Goal: Information Seeking & Learning: Learn about a topic

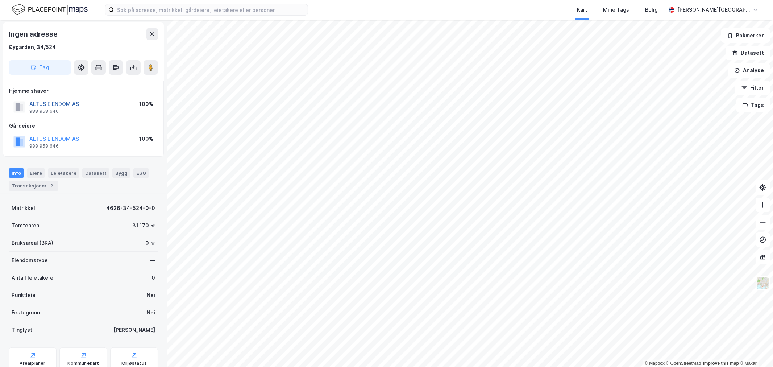
click at [0, 0] on button "ALTUS EIENDOM AS" at bounding box center [0, 0] width 0 height 0
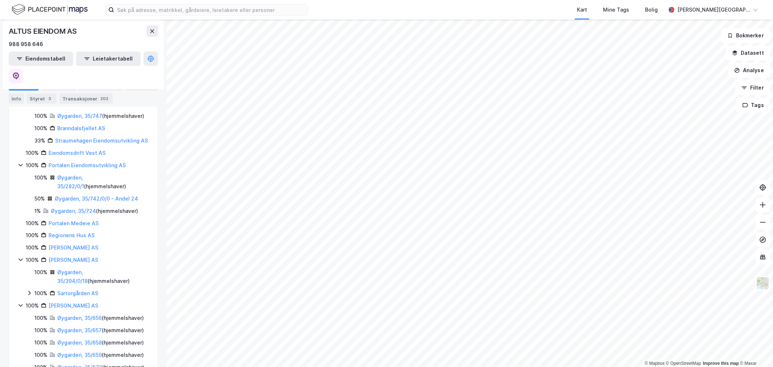
scroll to position [282, 0]
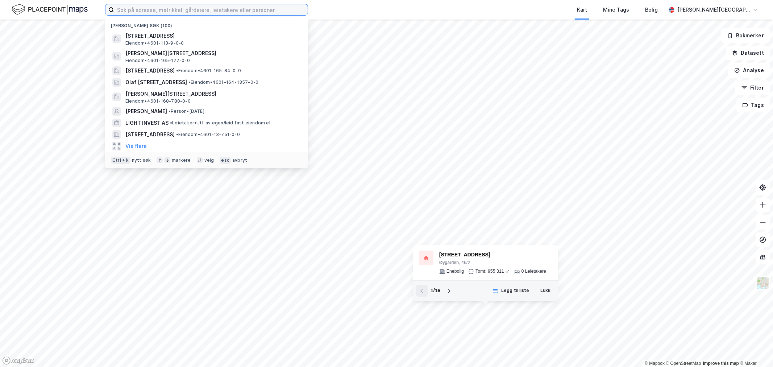
click at [158, 8] on input at bounding box center [211, 9] width 194 height 11
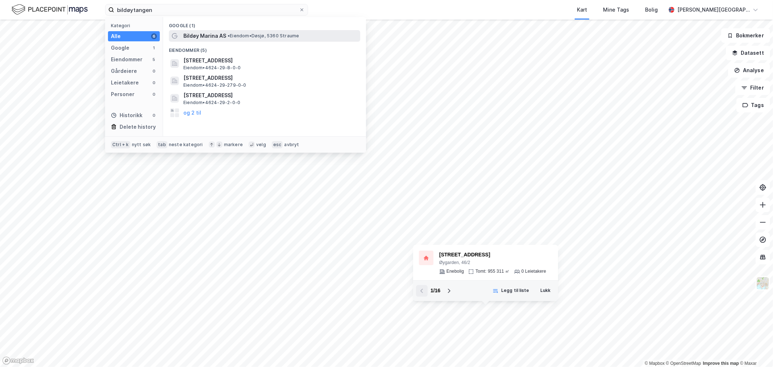
click at [254, 38] on span "• Eiendom • Døsjø, 5360 Straume" at bounding box center [264, 36] width 72 height 6
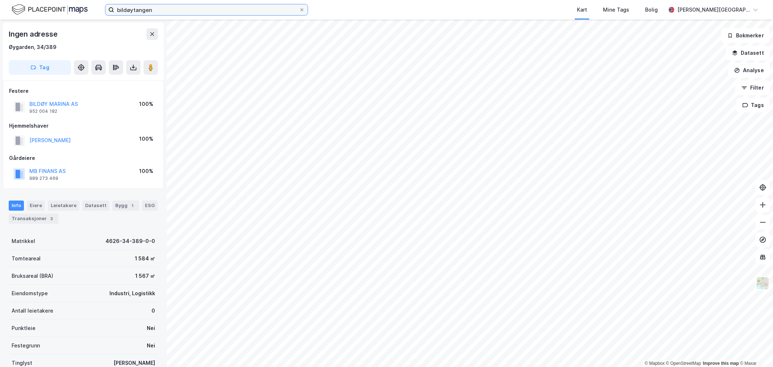
click at [174, 5] on input "bildøytangen" at bounding box center [206, 9] width 185 height 11
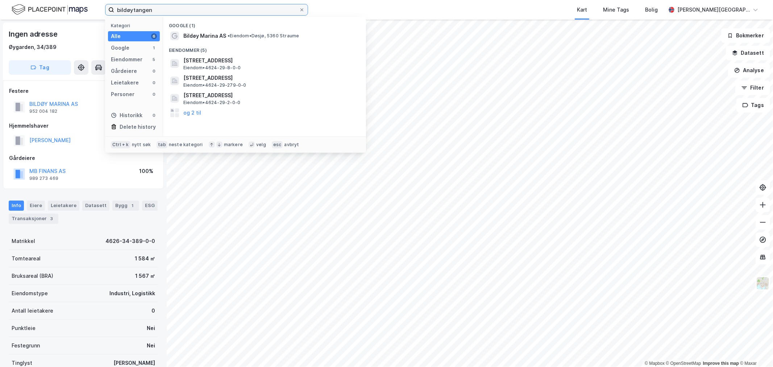
click at [174, 5] on input "bildøytangen" at bounding box center [206, 9] width 185 height 11
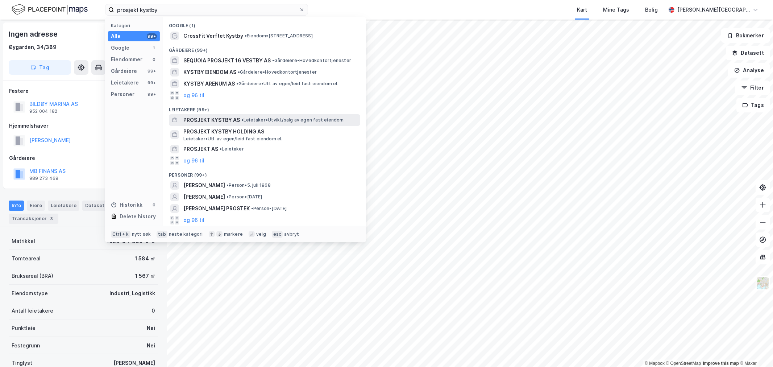
click at [226, 116] on span "PROSJEKT KYSTBY AS" at bounding box center [211, 120] width 57 height 9
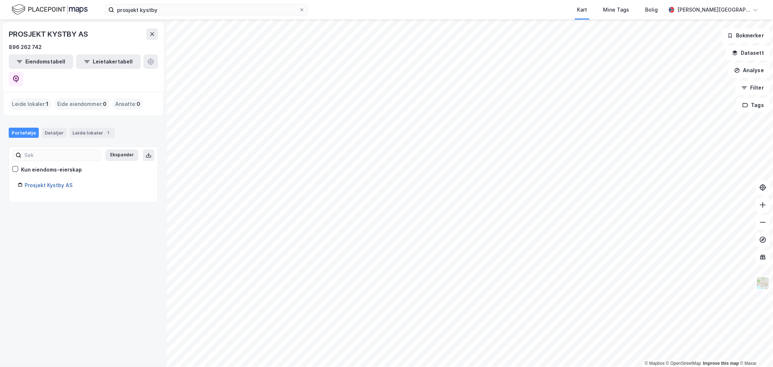
click at [63, 182] on link "Prosjekt Kystby AS" at bounding box center [49, 185] width 48 height 6
click at [54, 182] on link "Prosjekt Kystby AS" at bounding box center [49, 185] width 48 height 6
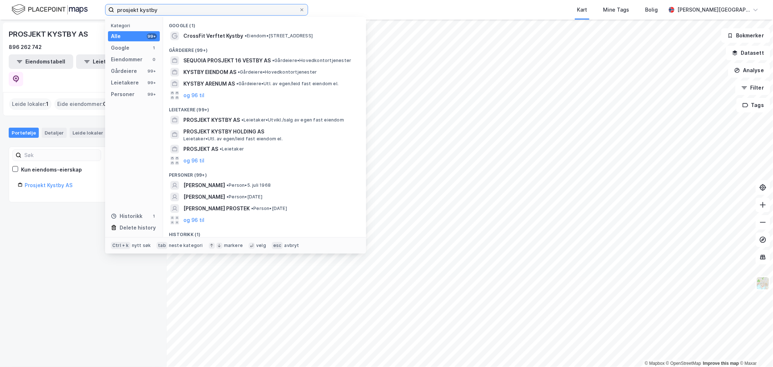
click at [165, 8] on input "prosjekt kystby" at bounding box center [206, 9] width 185 height 11
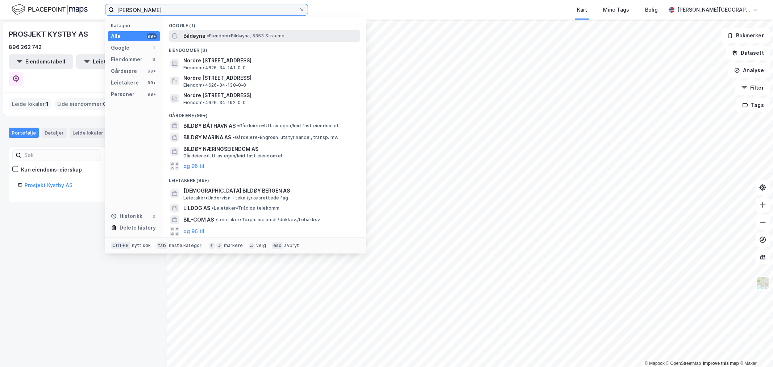
type input "nordre bildøy"
click at [222, 35] on span "• Eiendom • Bildøyna, 5353 Straume" at bounding box center [246, 36] width 78 height 6
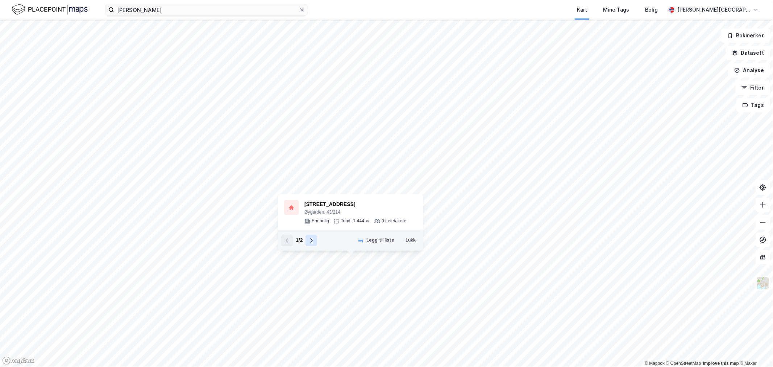
click at [307, 237] on button at bounding box center [312, 241] width 12 height 12
click at [327, 201] on div "4626-43-248-0-0" at bounding box center [352, 204] width 96 height 9
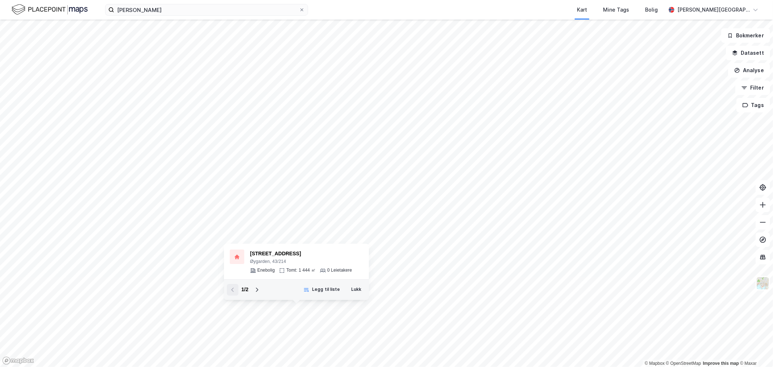
click at [346, 271] on div "0 Leietakere" at bounding box center [339, 270] width 25 height 6
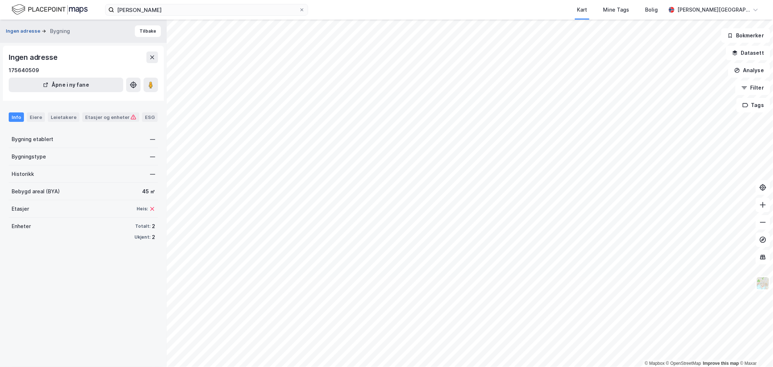
click at [38, 30] on button "Ingen adresse" at bounding box center [24, 31] width 36 height 7
click at [113, 117] on div "Etasjer og enheter" at bounding box center [110, 117] width 51 height 7
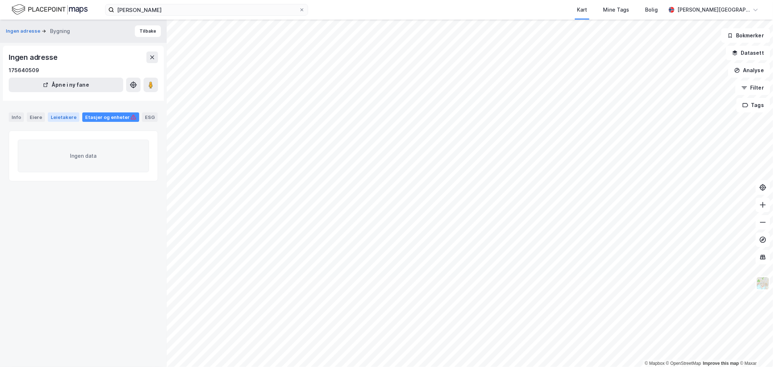
click at [68, 116] on div "Leietakere" at bounding box center [64, 116] width 32 height 9
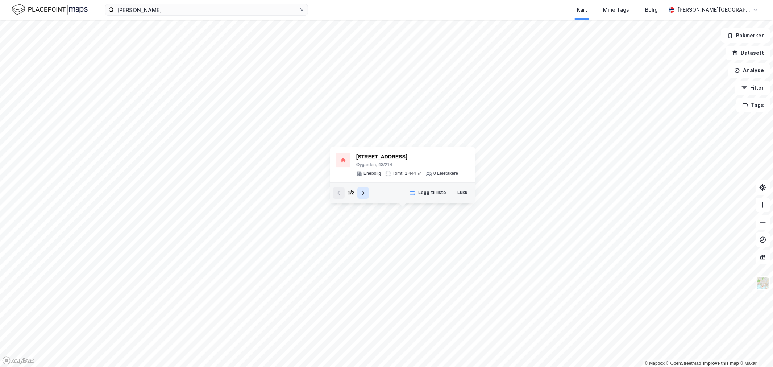
click at [360, 192] on icon at bounding box center [363, 193] width 6 height 6
click at [364, 160] on div "4626-43-248-0-0" at bounding box center [404, 157] width 96 height 9
click at [361, 162] on div "Øygarden, 43/214" at bounding box center [407, 165] width 102 height 6
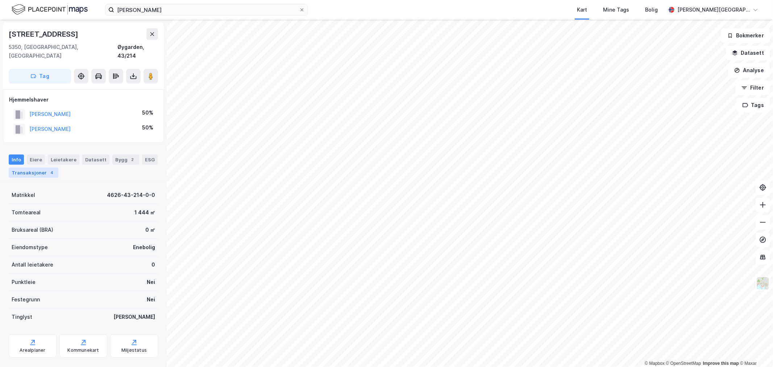
click at [49, 169] on div "4" at bounding box center [51, 172] width 7 height 7
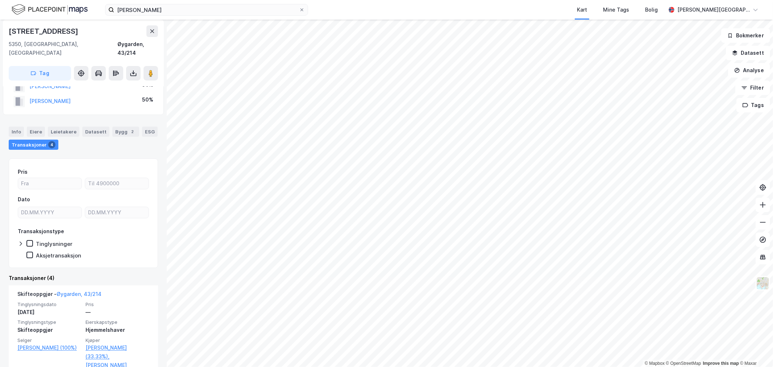
scroll to position [40, 0]
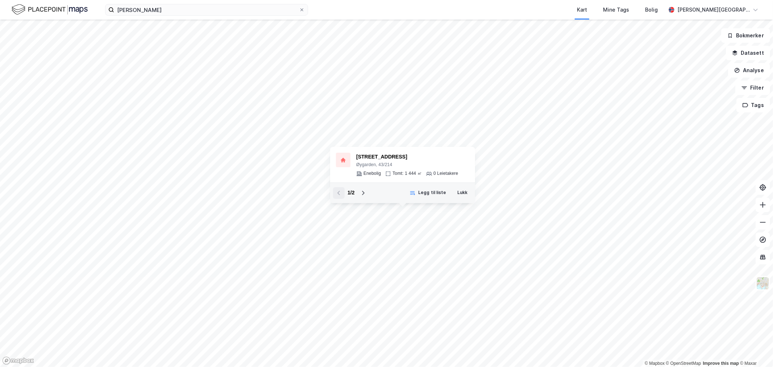
click at [363, 190] on button at bounding box center [363, 193] width 12 height 12
click at [363, 169] on div "4626-43-248-0-0 Øygarden, 43/248 Annet Tomt: 1 444 ㎡ 0 Leietakere" at bounding box center [404, 165] width 96 height 24
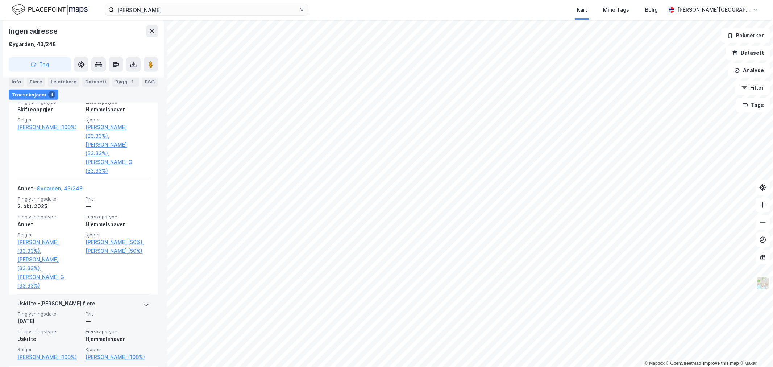
scroll to position [201, 0]
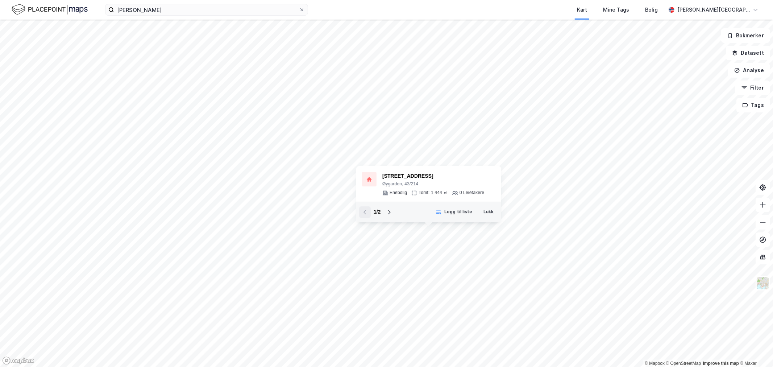
click at [475, 217] on button "Legg til liste" at bounding box center [454, 212] width 46 height 12
click at [730, 350] on icon at bounding box center [726, 350] width 7 height 7
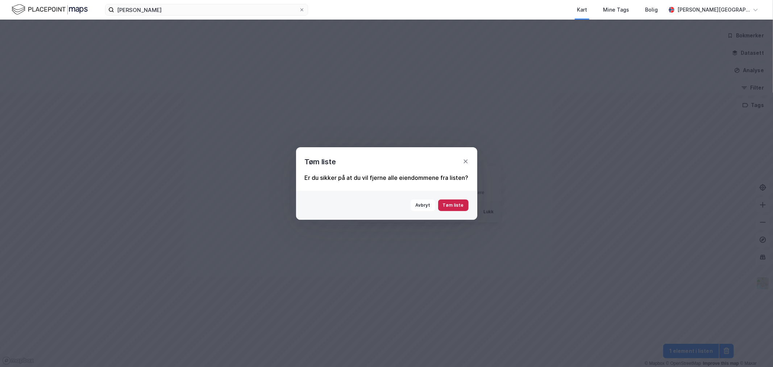
click at [461, 203] on button "Tøm liste" at bounding box center [453, 205] width 30 height 12
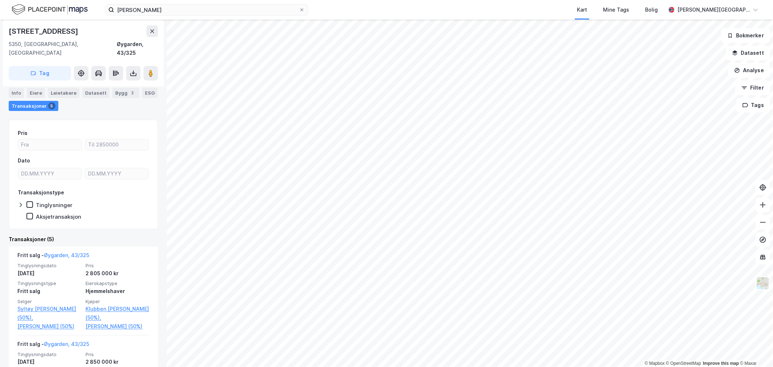
scroll to position [80, 0]
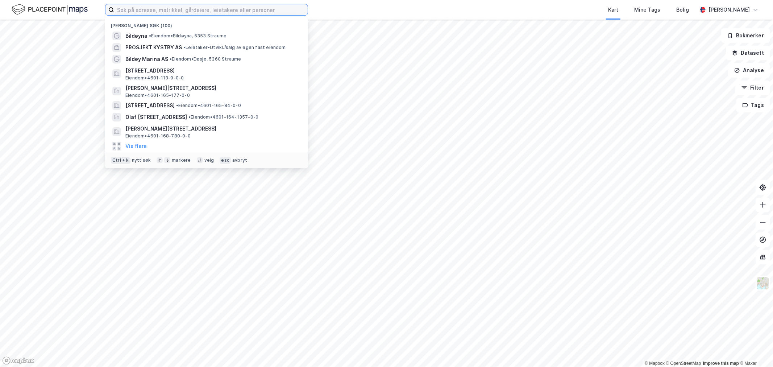
click at [128, 12] on input at bounding box center [211, 9] width 194 height 11
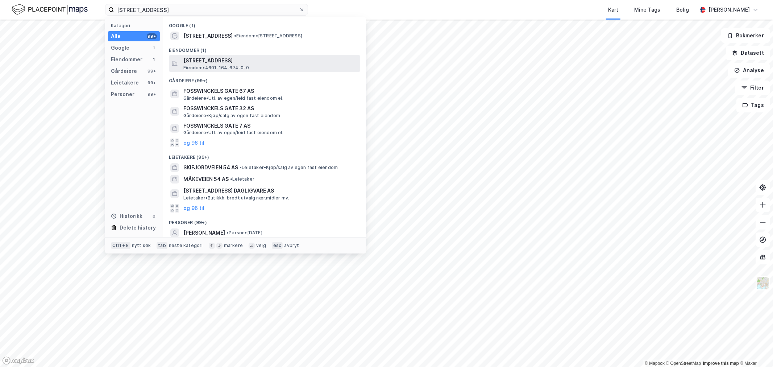
click at [212, 59] on span "[STREET_ADDRESS]" at bounding box center [270, 60] width 174 height 9
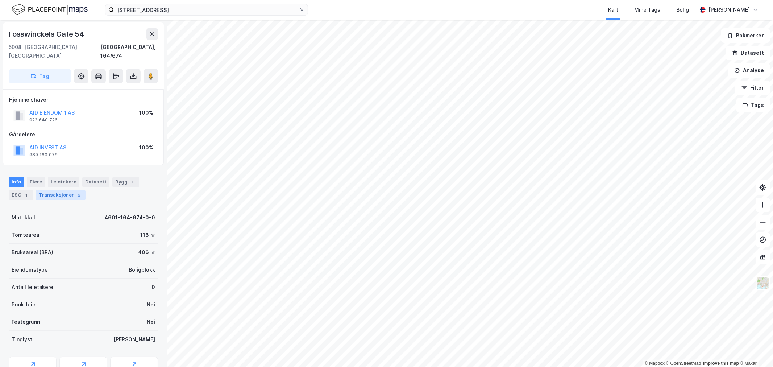
click at [63, 190] on div "Transaksjoner 6" at bounding box center [61, 195] width 50 height 10
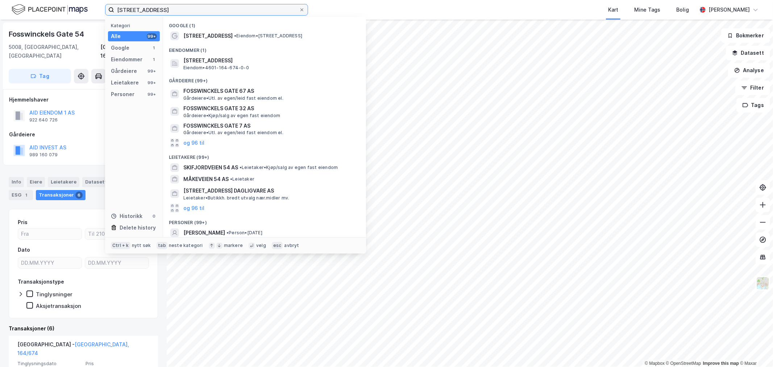
click at [249, 9] on input "fosswinckles gate 54" at bounding box center [206, 9] width 185 height 11
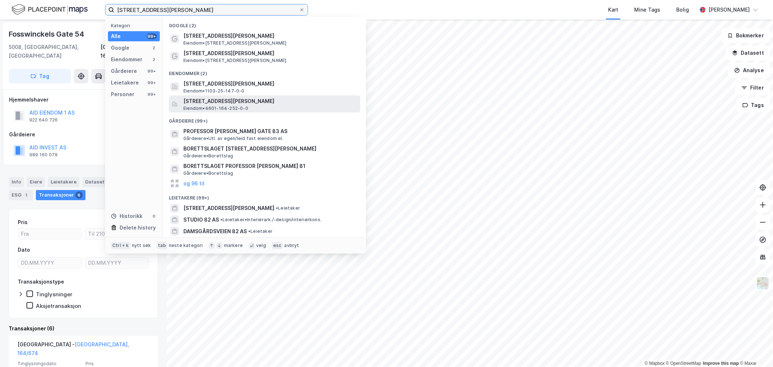
type input "professor hansteens gate 82"
click at [249, 101] on span "[STREET_ADDRESS][PERSON_NAME]" at bounding box center [270, 101] width 174 height 9
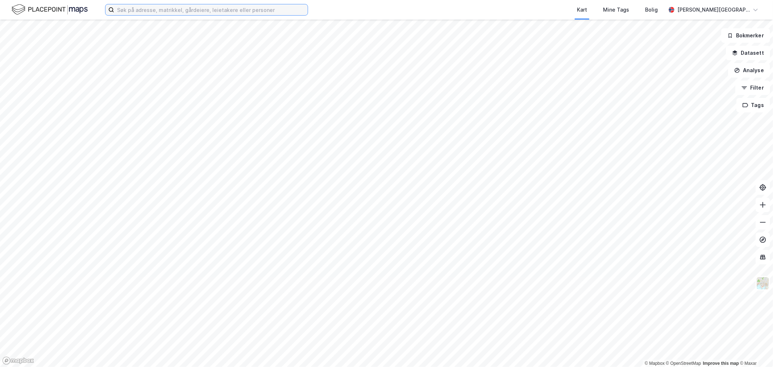
click at [166, 10] on input at bounding box center [211, 9] width 194 height 11
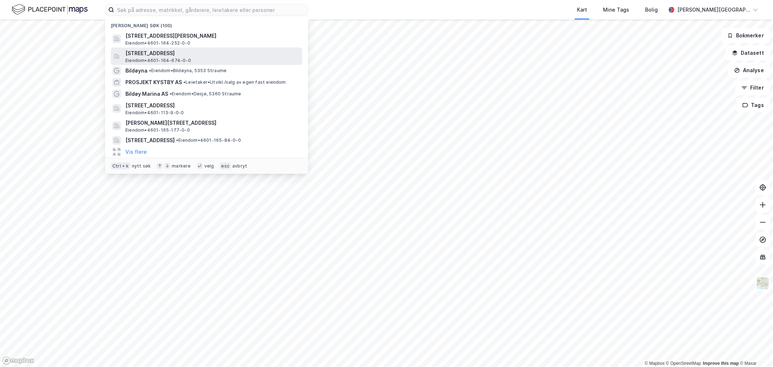
click at [165, 53] on span "[STREET_ADDRESS]" at bounding box center [212, 53] width 174 height 9
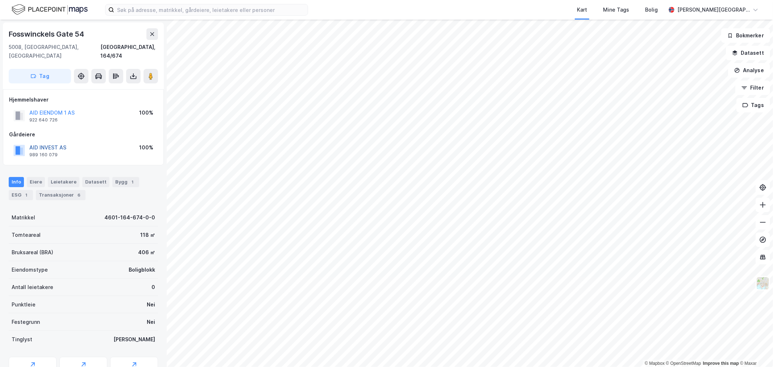
click at [0, 0] on button "AID INVEST AS" at bounding box center [0, 0] width 0 height 0
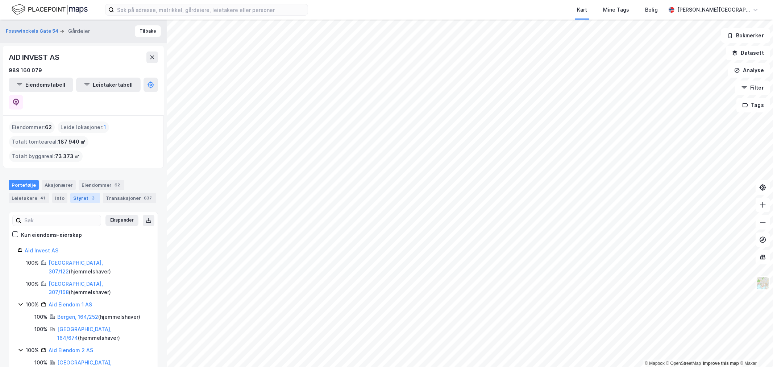
click at [80, 193] on div "Styret 3" at bounding box center [85, 198] width 30 height 10
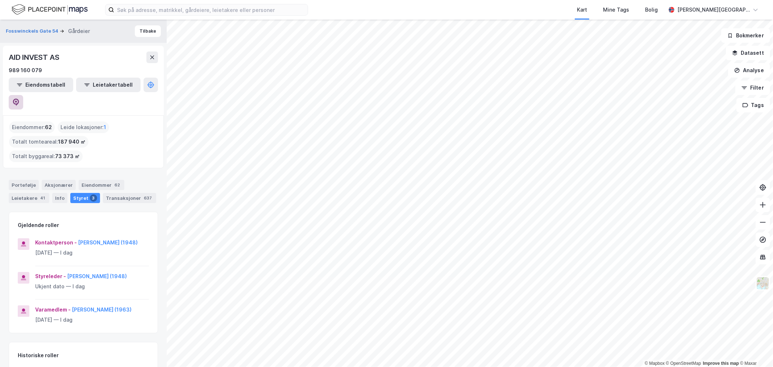
click at [20, 99] on icon at bounding box center [15, 102] width 7 height 7
click at [26, 180] on div "Portefølje" at bounding box center [24, 185] width 30 height 10
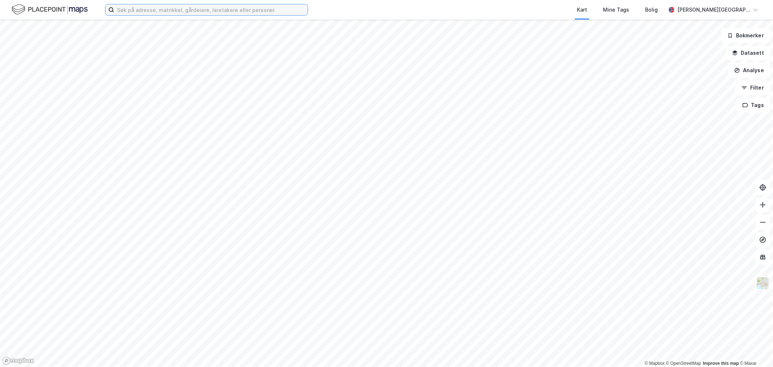
click at [249, 12] on input at bounding box center [211, 9] width 194 height 11
paste input "Vestre Murallmenning 16 & 18"
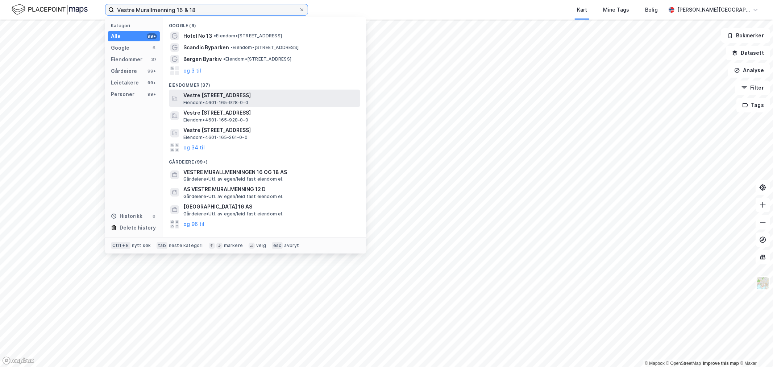
type input "Vestre Murallmenning 16 & 18"
click at [249, 94] on span "Vestre [STREET_ADDRESS]" at bounding box center [270, 95] width 174 height 9
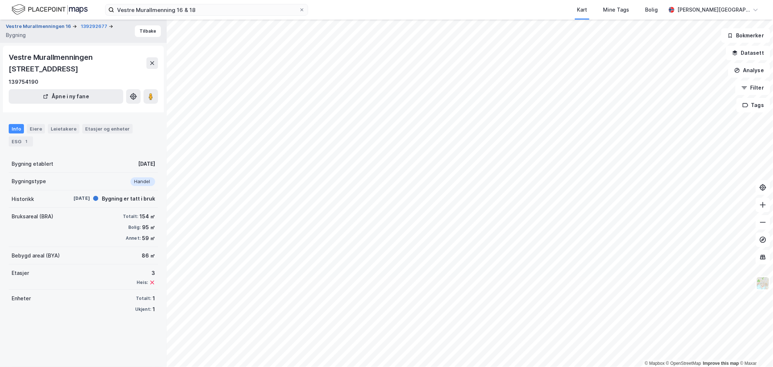
click at [51, 27] on button "Vestre Murallmenningen 16" at bounding box center [39, 26] width 67 height 7
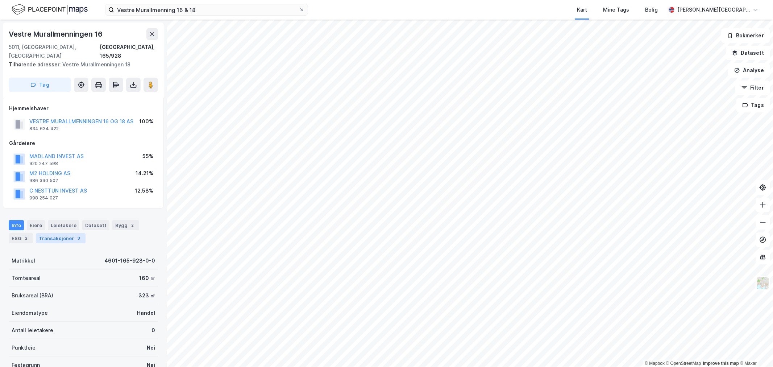
click at [46, 233] on div "Transaksjoner 3" at bounding box center [61, 238] width 50 height 10
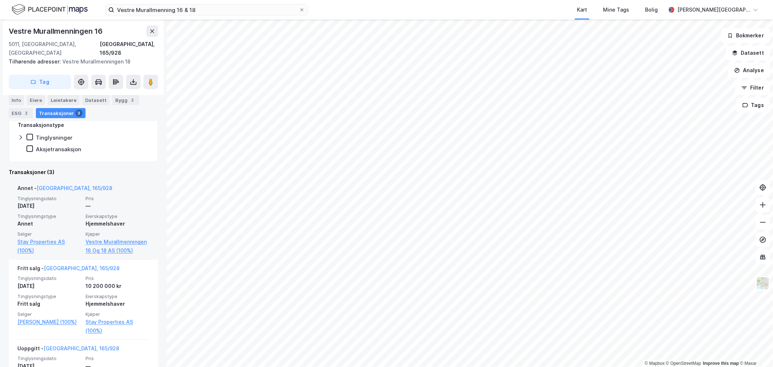
scroll to position [213, 0]
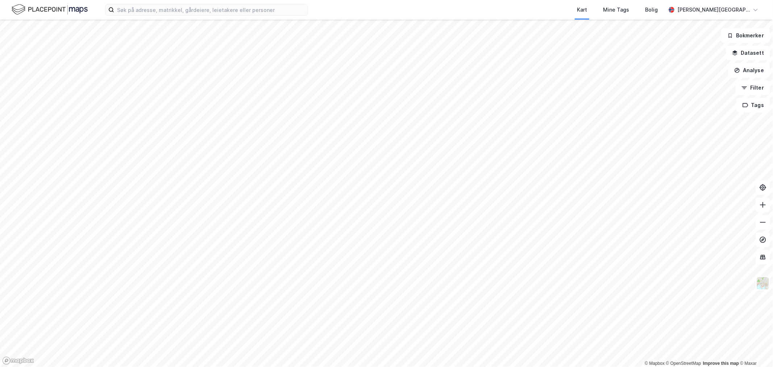
click at [267, 17] on div "Kart Mine Tags Bolig [PERSON_NAME][GEOGRAPHIC_DATA]" at bounding box center [386, 10] width 773 height 20
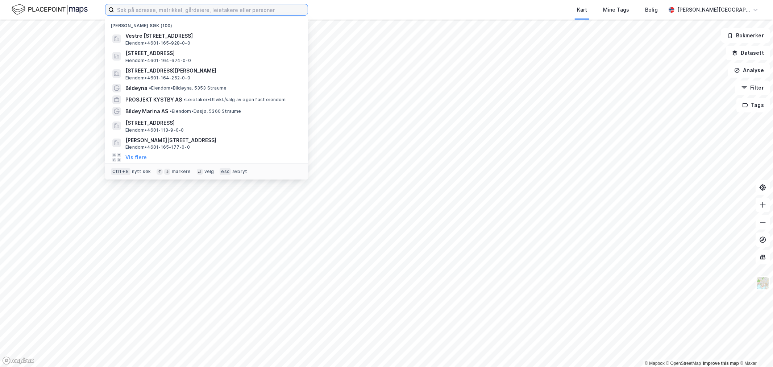
click at [266, 11] on input at bounding box center [211, 9] width 194 height 11
type input "a"
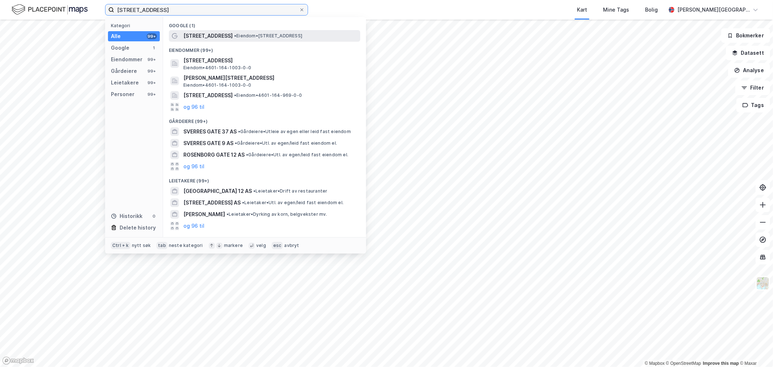
type input "[STREET_ADDRESS]"
click at [211, 38] on span "[STREET_ADDRESS]" at bounding box center [207, 36] width 49 height 9
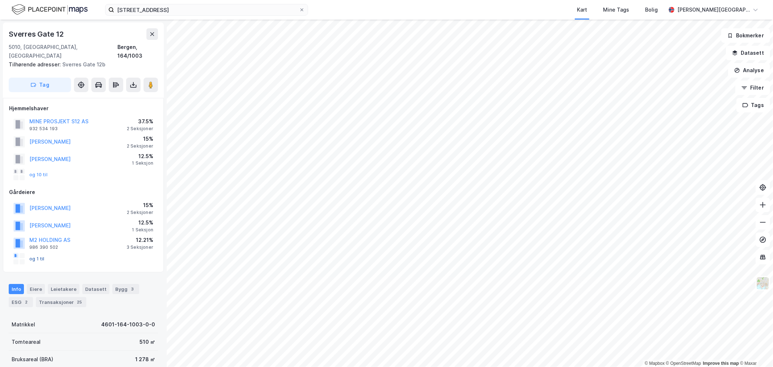
click at [0, 0] on button "og 1 til" at bounding box center [0, 0] width 0 height 0
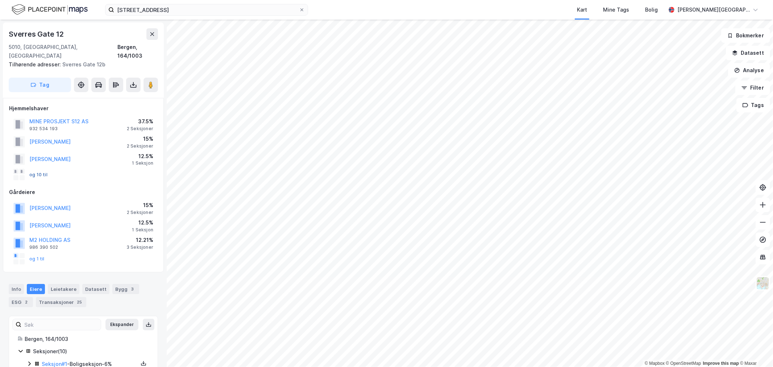
click at [0, 0] on button "og 10 til" at bounding box center [0, 0] width 0 height 0
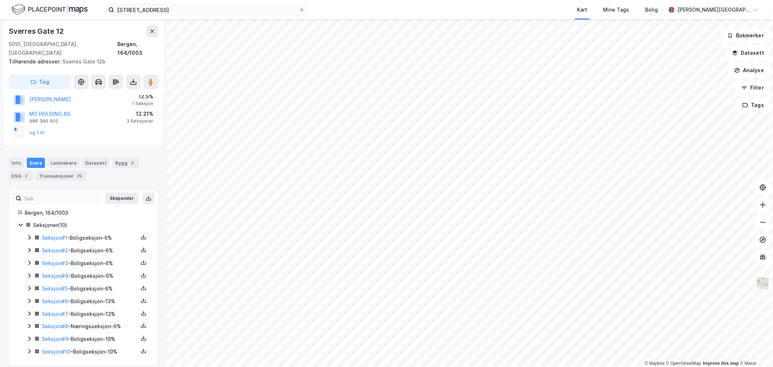
click at [28, 348] on icon at bounding box center [29, 351] width 6 height 6
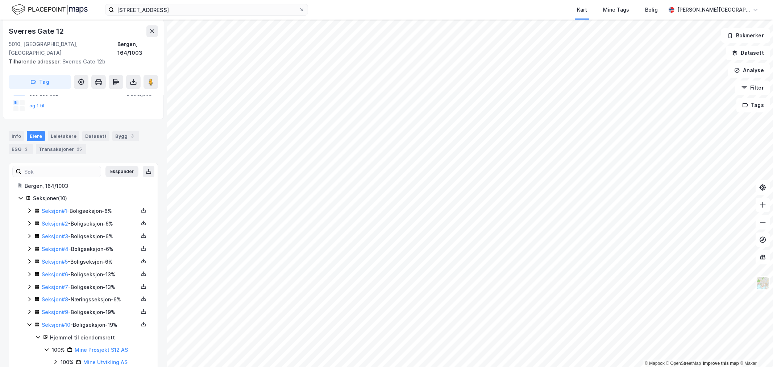
scroll to position [163, 0]
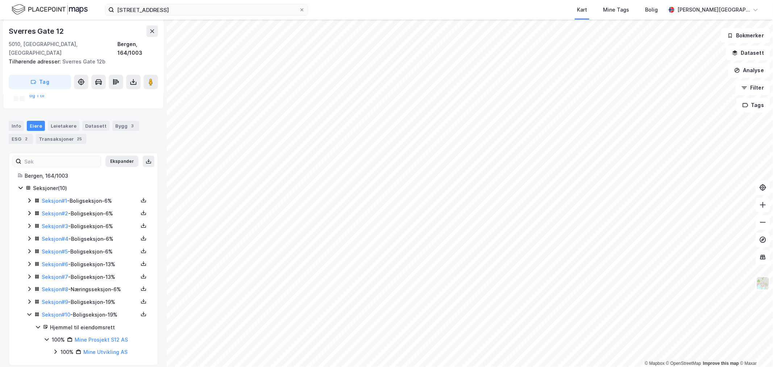
click at [39, 326] on icon at bounding box center [38, 327] width 4 height 3
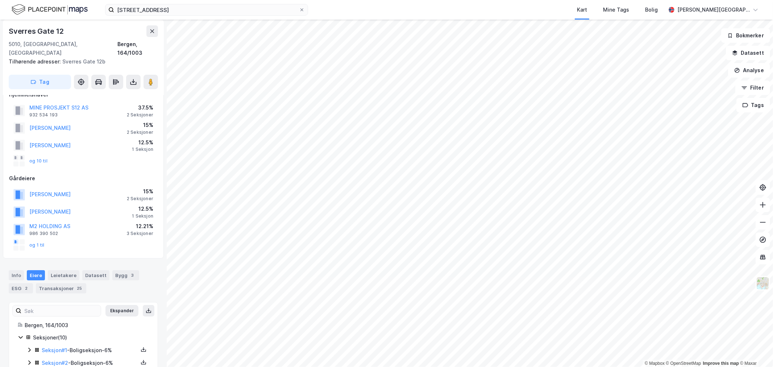
scroll to position [0, 0]
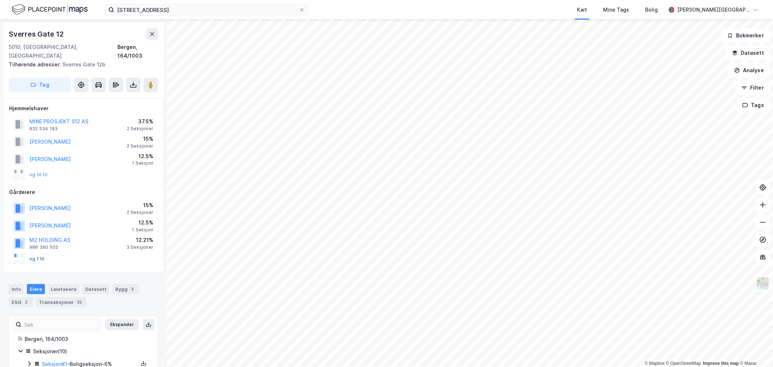
click at [0, 0] on button "og 1 til" at bounding box center [0, 0] width 0 height 0
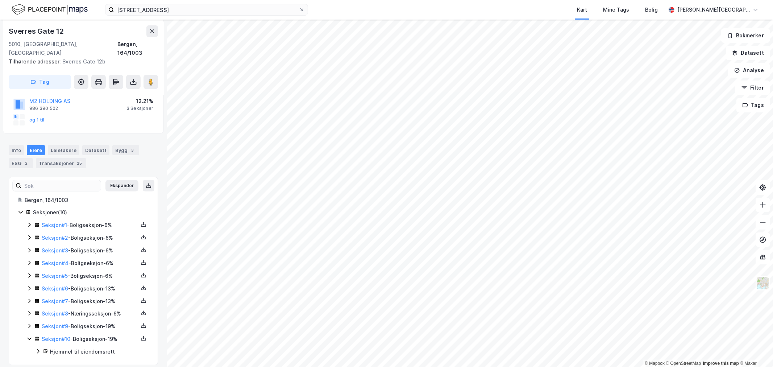
click at [29, 222] on icon at bounding box center [29, 225] width 6 height 6
click at [27, 259] on icon at bounding box center [29, 262] width 6 height 6
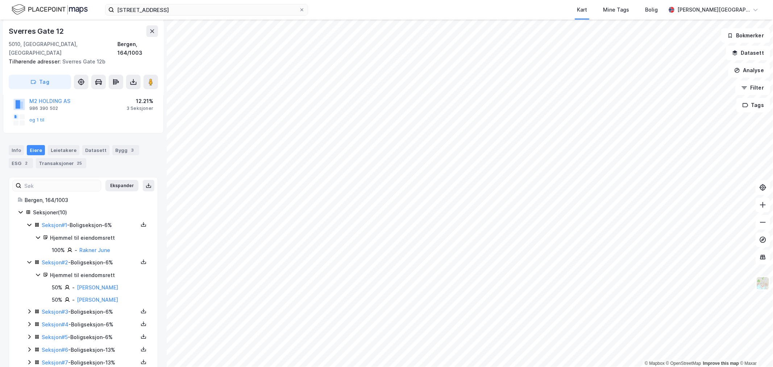
scroll to position [179, 0]
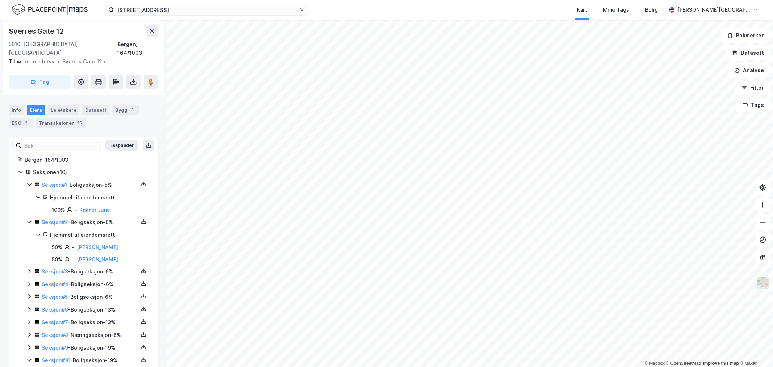
click at [27, 268] on icon at bounding box center [29, 271] width 6 height 6
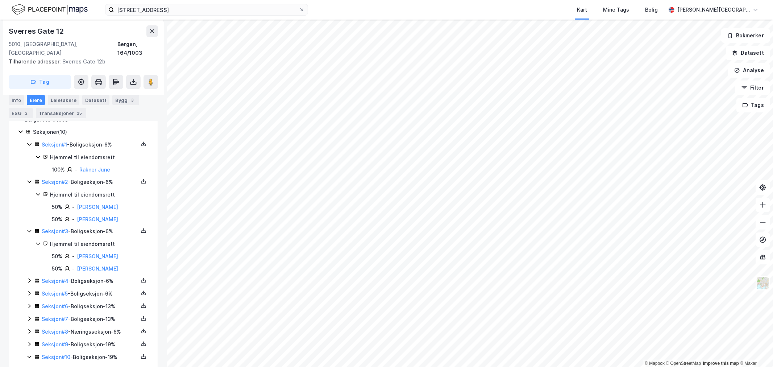
click at [28, 278] on icon at bounding box center [29, 281] width 6 height 6
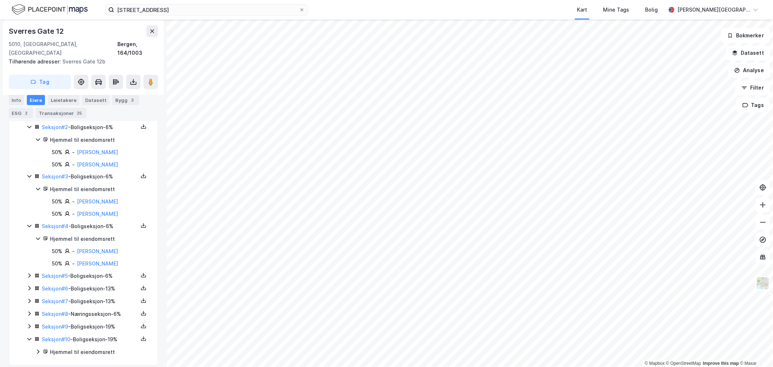
click at [29, 273] on icon at bounding box center [29, 276] width 6 height 6
click at [28, 285] on icon at bounding box center [29, 288] width 6 height 6
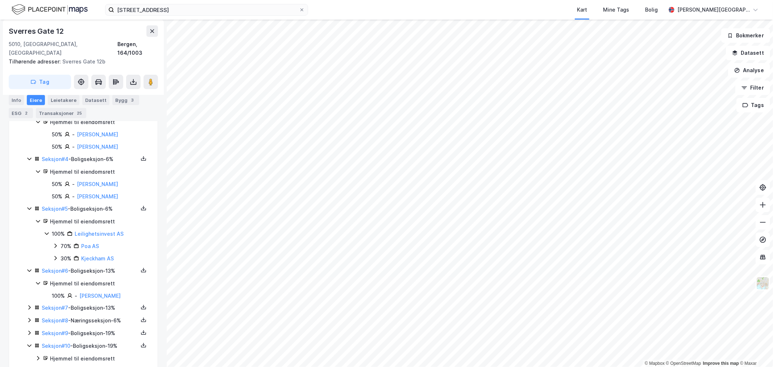
scroll to position [348, 0]
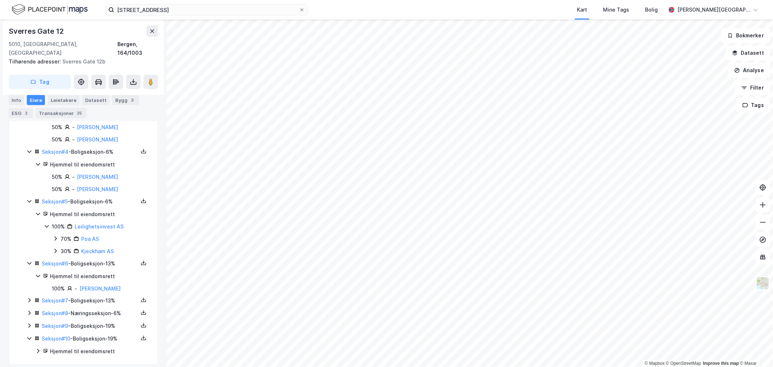
click at [30, 297] on icon at bounding box center [29, 300] width 6 height 6
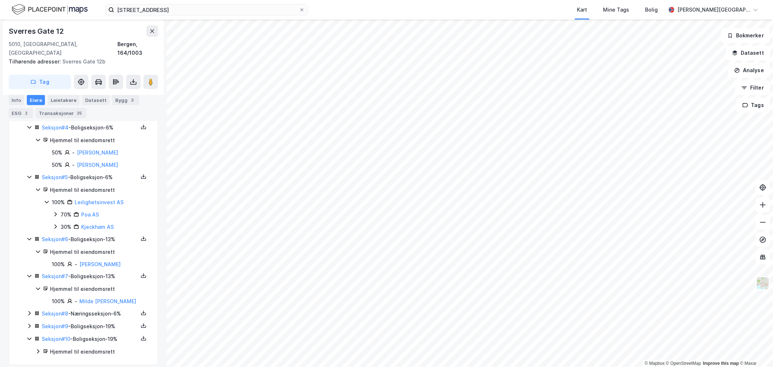
click at [30, 310] on icon at bounding box center [29, 313] width 6 height 6
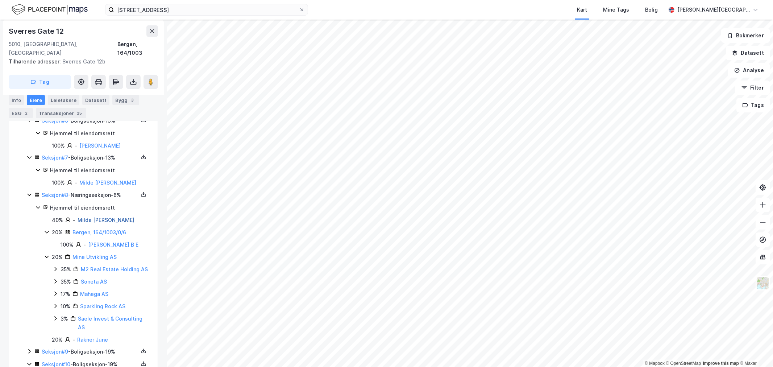
scroll to position [526, 0]
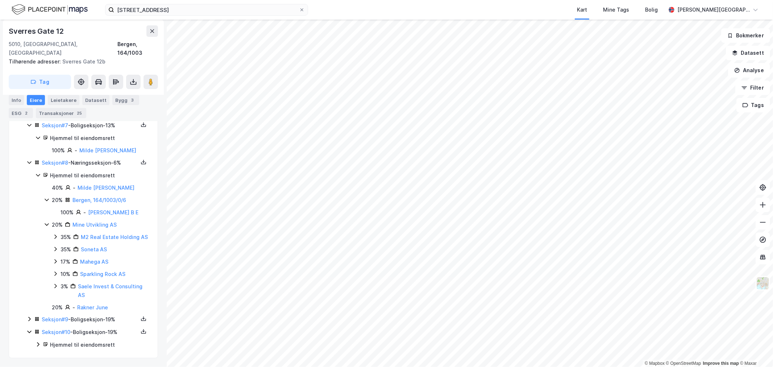
click at [28, 317] on icon at bounding box center [29, 319] width 6 height 6
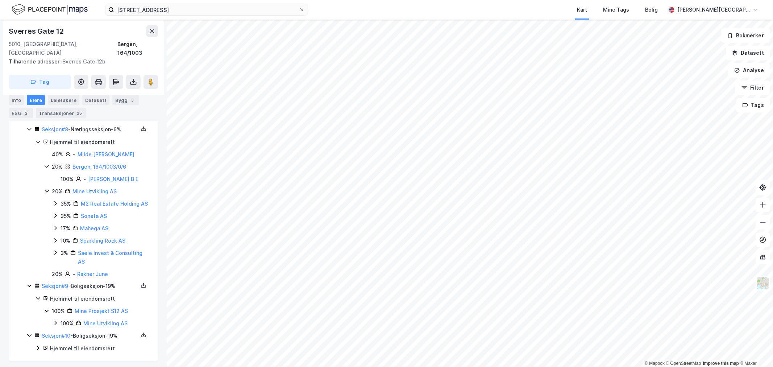
scroll to position [563, 0]
click at [29, 332] on icon at bounding box center [29, 332] width 4 height 3
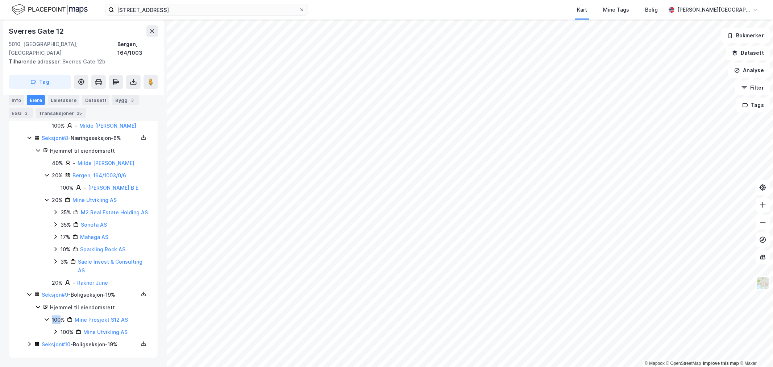
click at [29, 332] on div "Seksjon # 9 - Boligseksjon - 19% Hjemmel til eiendomsrett 100% Mine Prosjekt S1…" at bounding box center [87, 313] width 123 height 46
click at [29, 343] on icon at bounding box center [29, 344] width 6 height 6
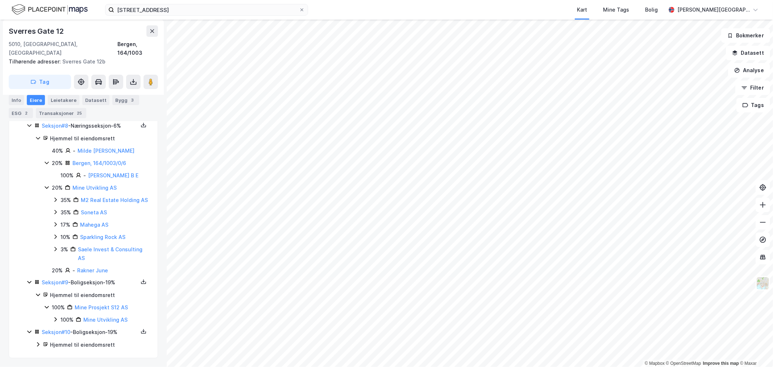
click at [36, 343] on icon at bounding box center [38, 344] width 6 height 6
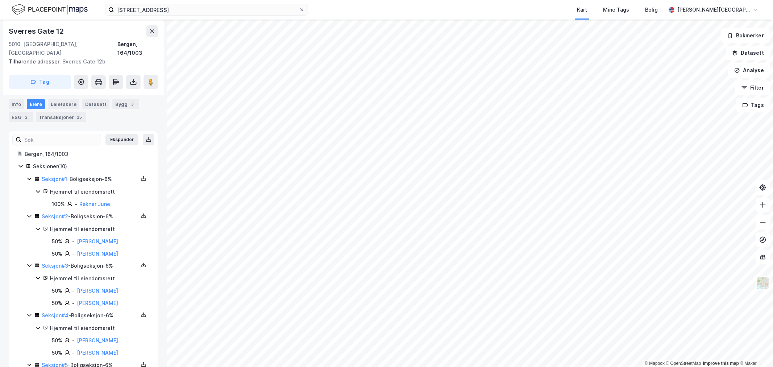
scroll to position [0, 0]
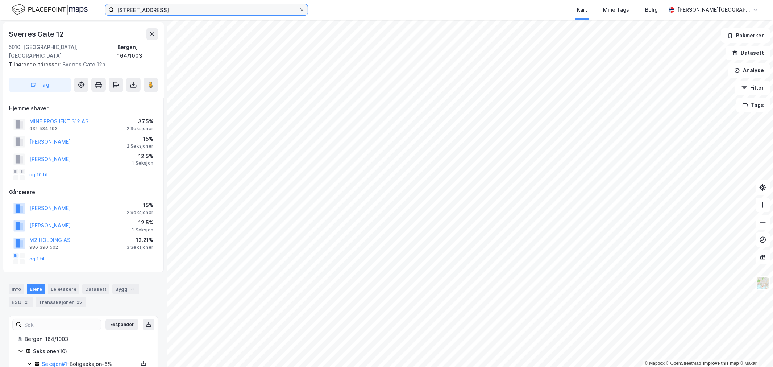
click at [177, 10] on input "sverres gate 12 bergen" at bounding box center [206, 9] width 185 height 11
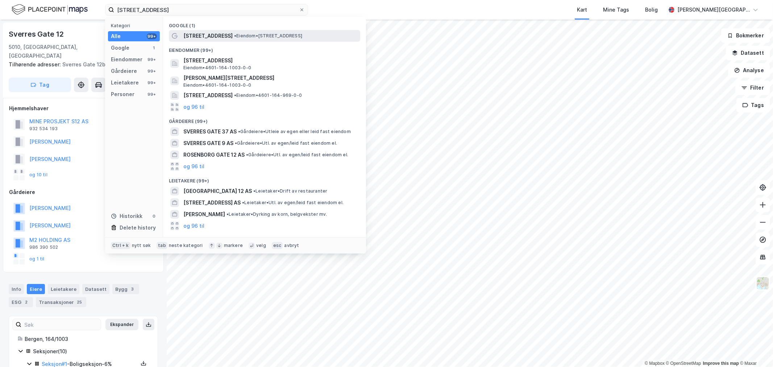
click at [204, 35] on span "[STREET_ADDRESS]" at bounding box center [207, 36] width 49 height 9
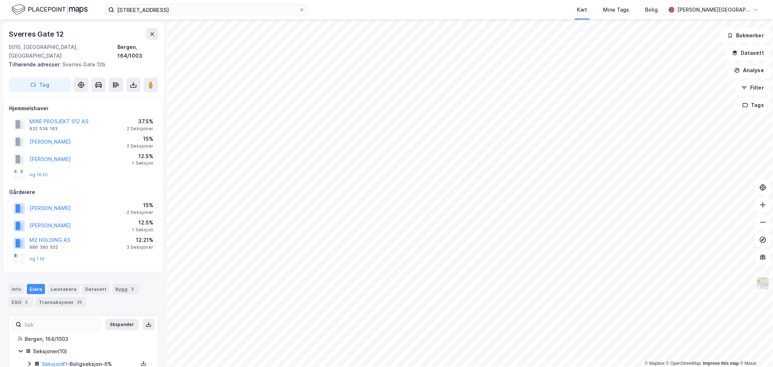
scroll to position [5, 0]
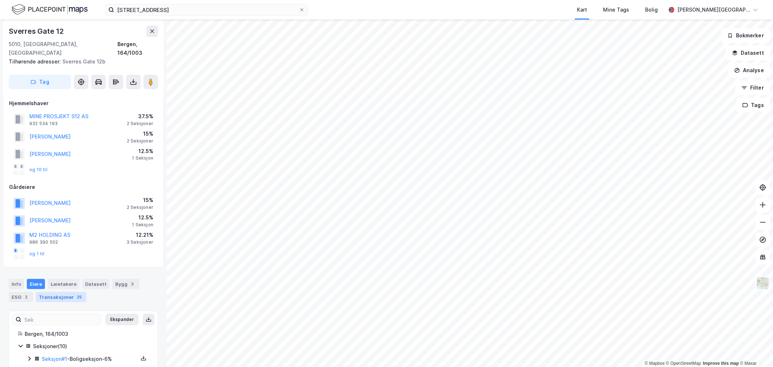
click at [80, 292] on div "Transaksjoner 25" at bounding box center [61, 297] width 50 height 10
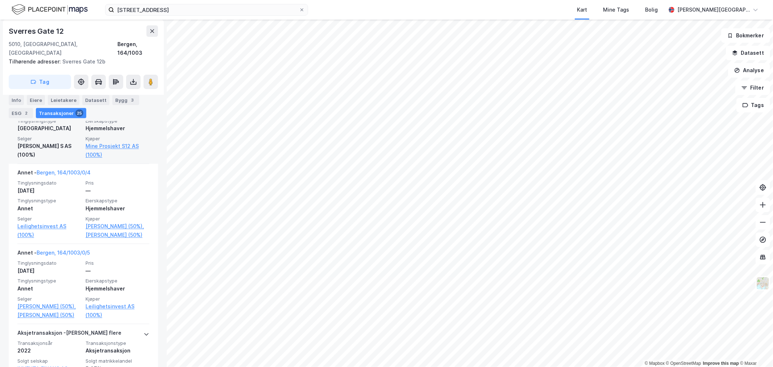
scroll to position [720, 0]
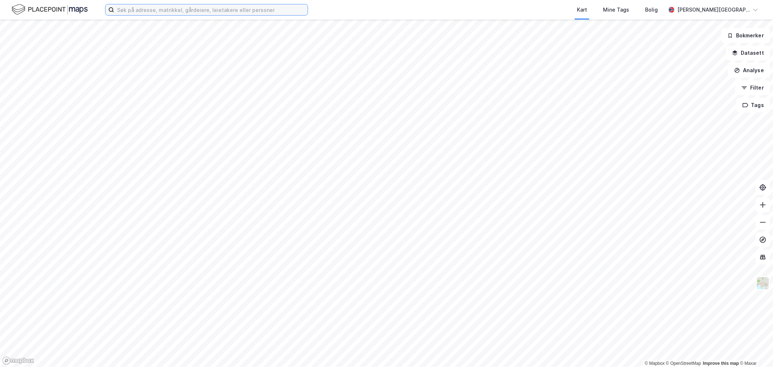
click at [284, 11] on input at bounding box center [211, 9] width 194 height 11
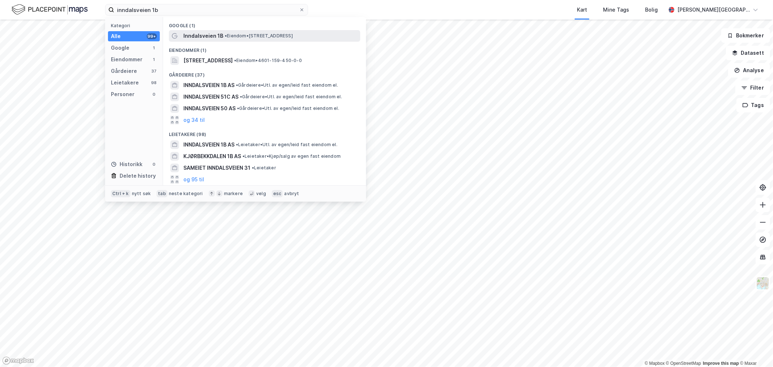
click at [258, 34] on span "• Eiendom • [STREET_ADDRESS]" at bounding box center [259, 36] width 68 height 6
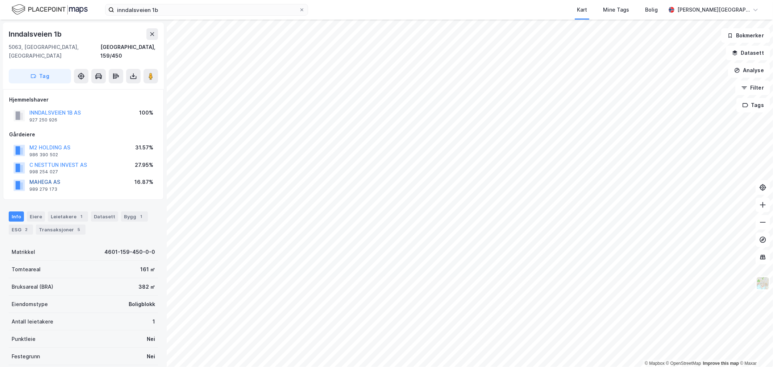
drag, startPoint x: 42, startPoint y: 173, endPoint x: 38, endPoint y: 173, distance: 4.1
click at [0, 0] on button "MAHEGA AS" at bounding box center [0, 0] width 0 height 0
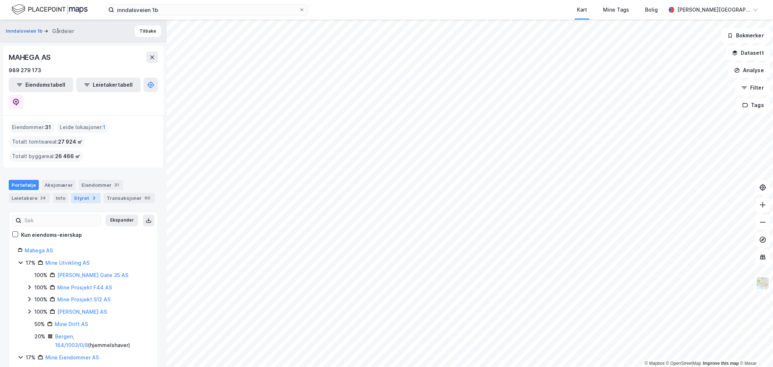
click at [92, 194] on div "3" at bounding box center [94, 197] width 7 height 7
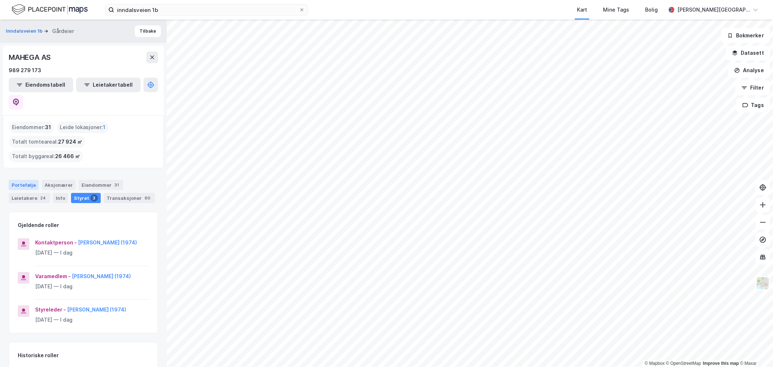
click at [29, 180] on div "Portefølje" at bounding box center [24, 185] width 30 height 10
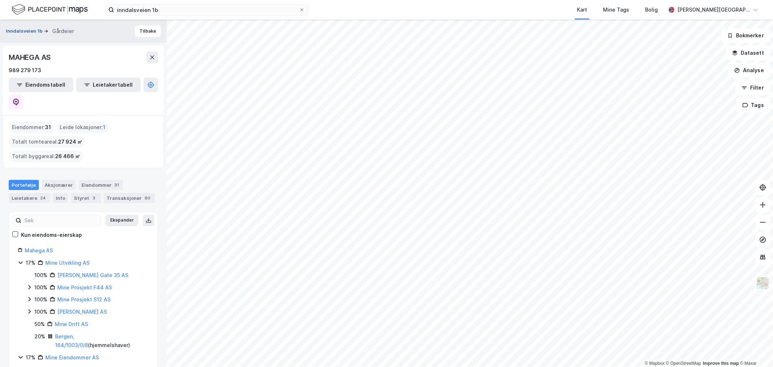
click at [34, 32] on button "Inndalsveien 1b" at bounding box center [25, 31] width 38 height 7
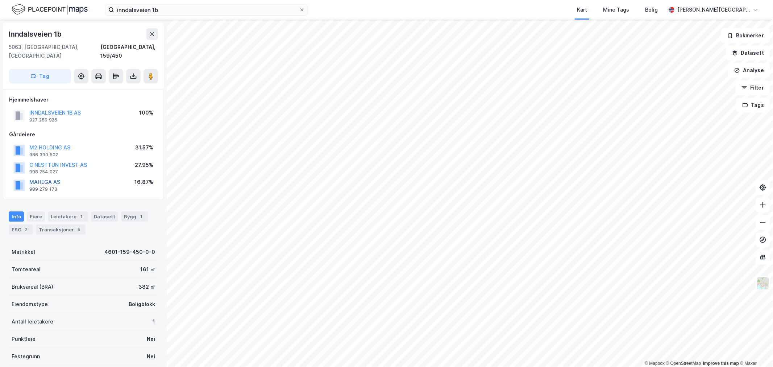
click at [0, 0] on button "MAHEGA AS" at bounding box center [0, 0] width 0 height 0
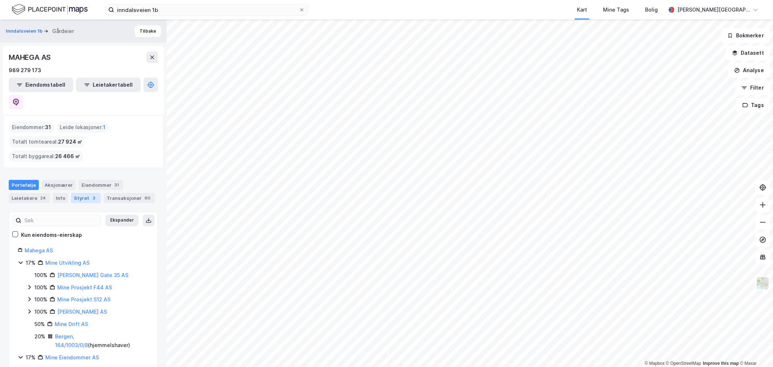
click at [81, 193] on div "Styret 3" at bounding box center [86, 198] width 30 height 10
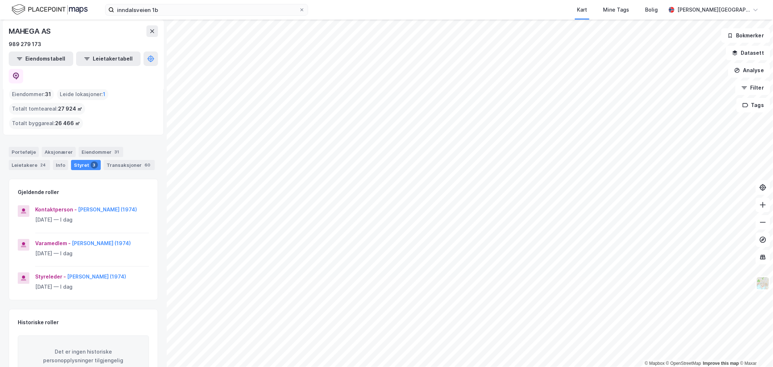
scroll to position [20, 0]
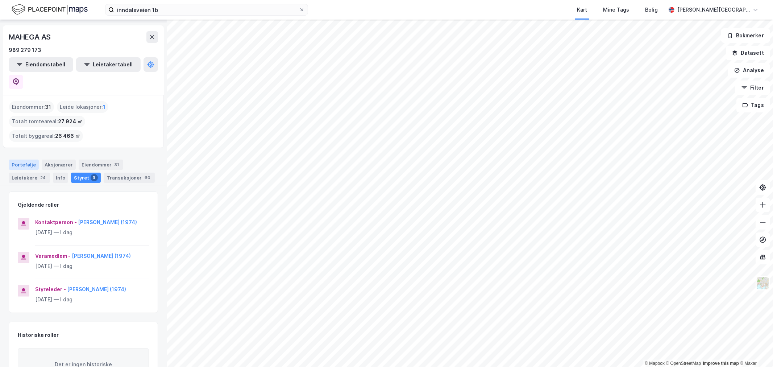
click at [30, 159] on div "Portefølje" at bounding box center [24, 164] width 30 height 10
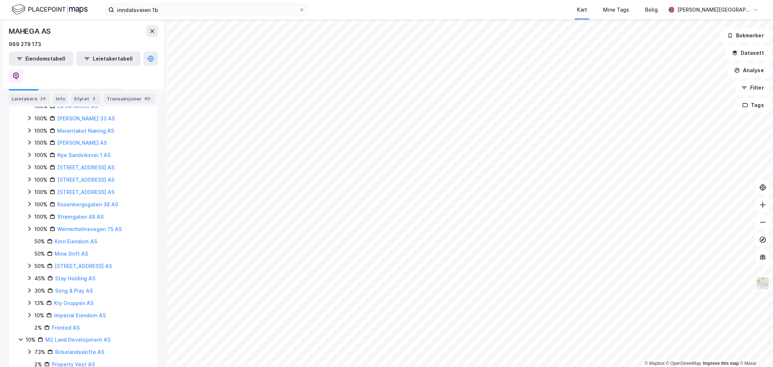
scroll to position [373, 0]
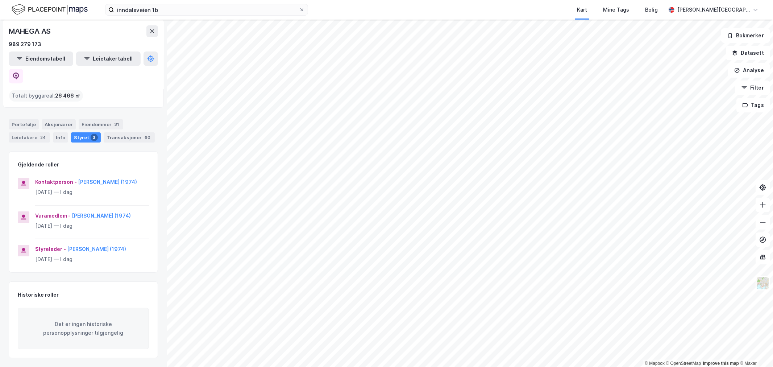
scroll to position [61, 0]
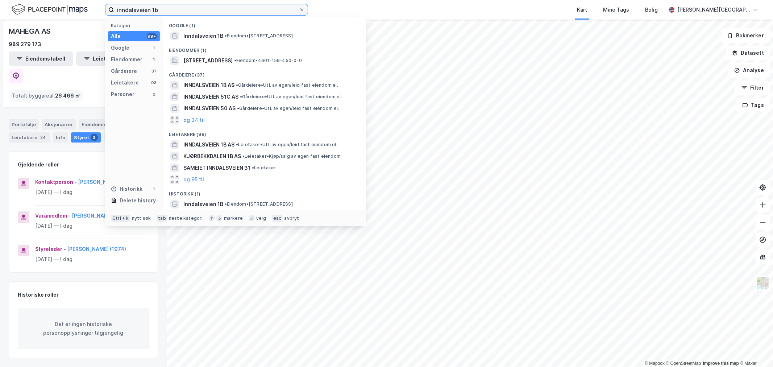
click at [154, 6] on input "inndalsveien 1b" at bounding box center [206, 9] width 185 height 11
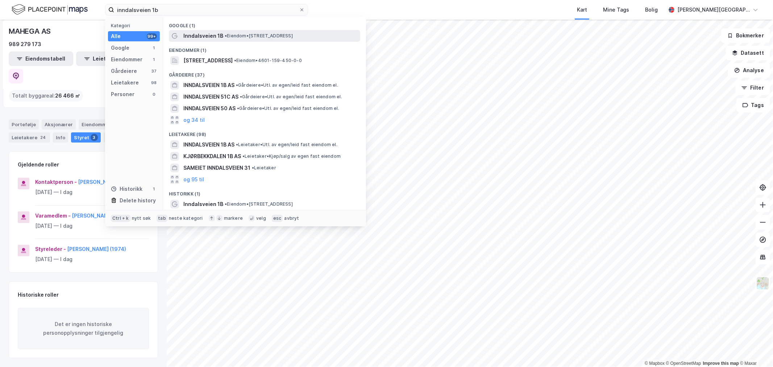
click at [200, 39] on span "Inndalsveien 1B" at bounding box center [203, 36] width 40 height 9
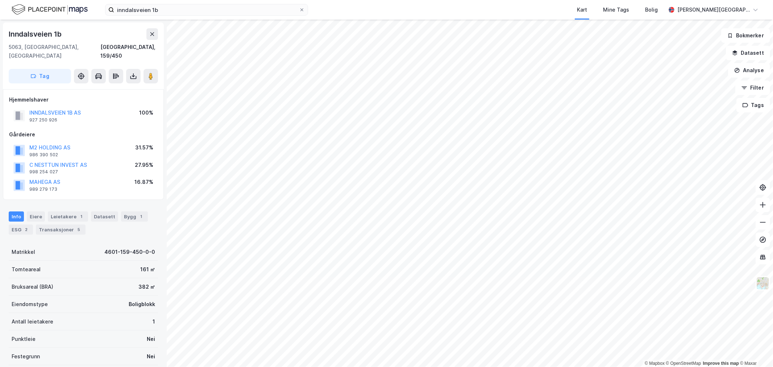
click at [40, 7] on img at bounding box center [50, 9] width 76 height 13
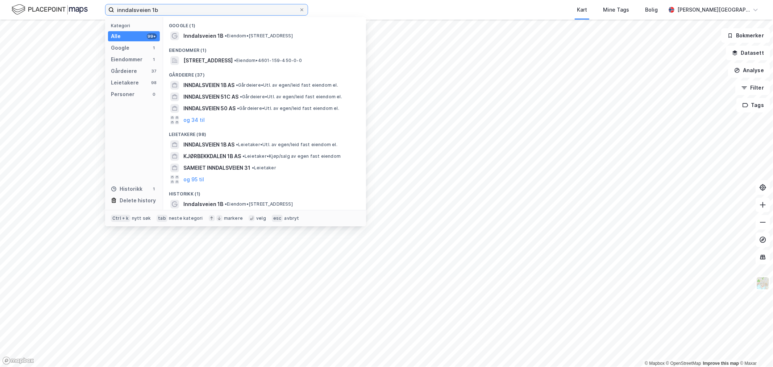
click at [271, 9] on input "inndalsveien 1b" at bounding box center [206, 9] width 185 height 11
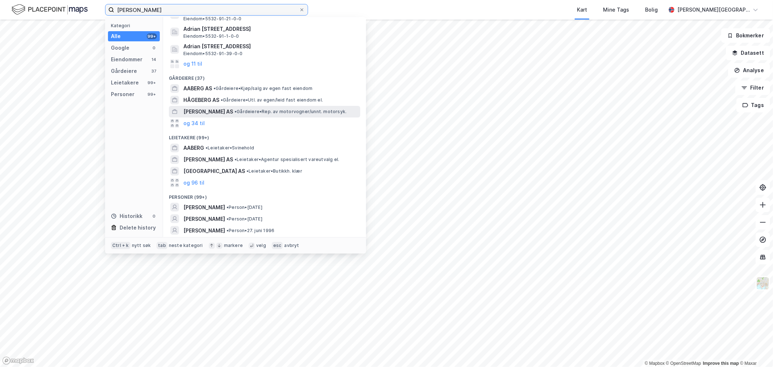
scroll to position [34, 0]
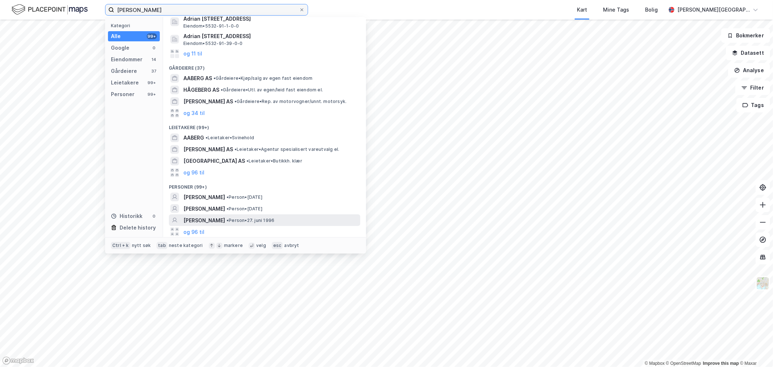
type input "[PERSON_NAME]"
click at [225, 219] on span "[PERSON_NAME]" at bounding box center [204, 220] width 42 height 9
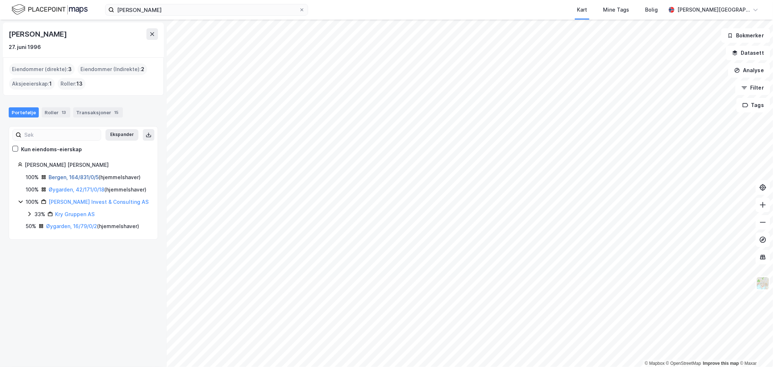
click at [82, 178] on link "Bergen, 164/831/0/5" at bounding box center [74, 177] width 50 height 6
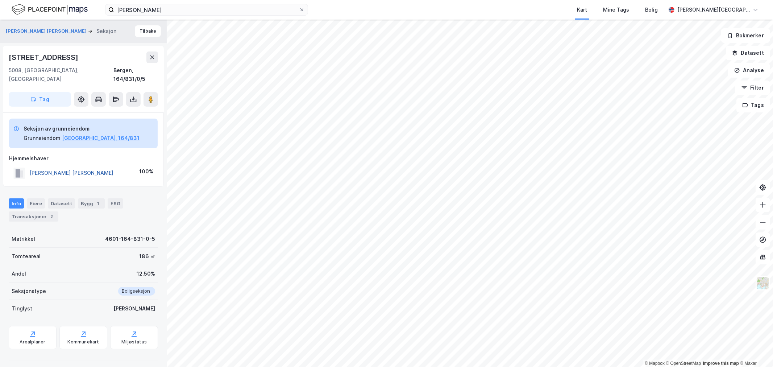
click at [0, 0] on button "[PERSON_NAME] [PERSON_NAME]" at bounding box center [0, 0] width 0 height 0
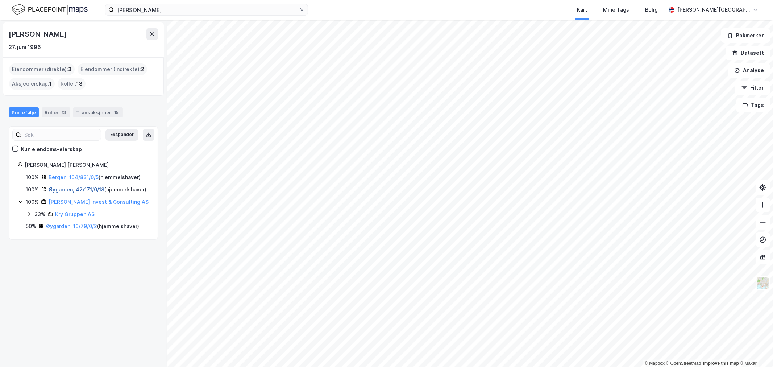
click at [81, 190] on link "Øygarden, 42/171/0/18" at bounding box center [77, 189] width 56 height 6
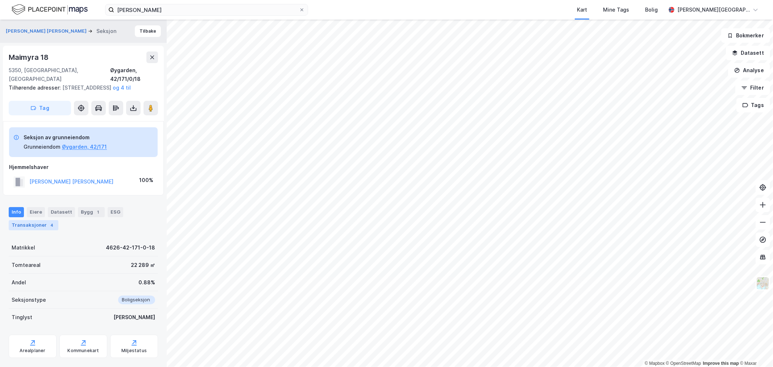
click at [44, 225] on div "Transaksjoner 4" at bounding box center [34, 225] width 50 height 10
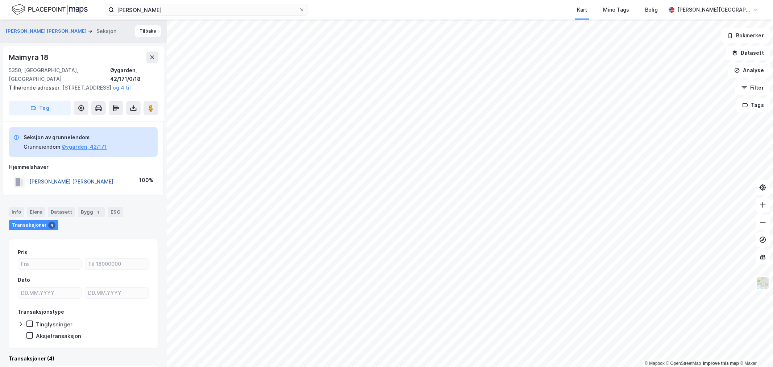
click at [0, 0] on button "[PERSON_NAME] [PERSON_NAME]" at bounding box center [0, 0] width 0 height 0
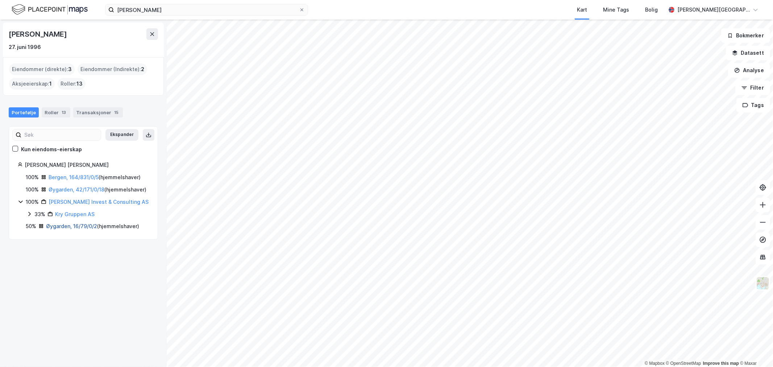
click at [71, 229] on link "Øygarden, 16/79/0/2" at bounding box center [71, 226] width 51 height 6
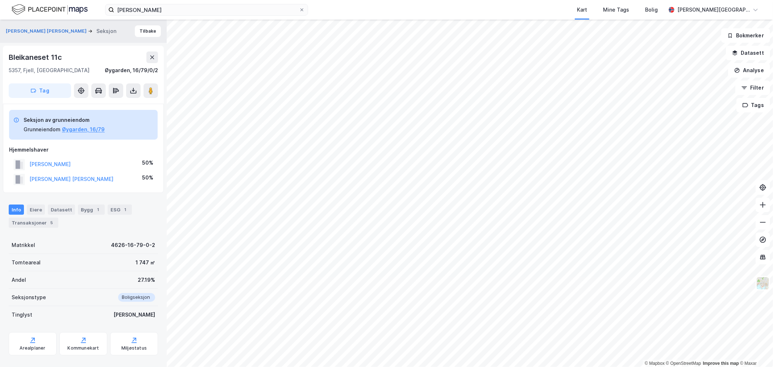
scroll to position [0, 0]
click at [45, 219] on div "Transaksjoner 5" at bounding box center [34, 222] width 50 height 10
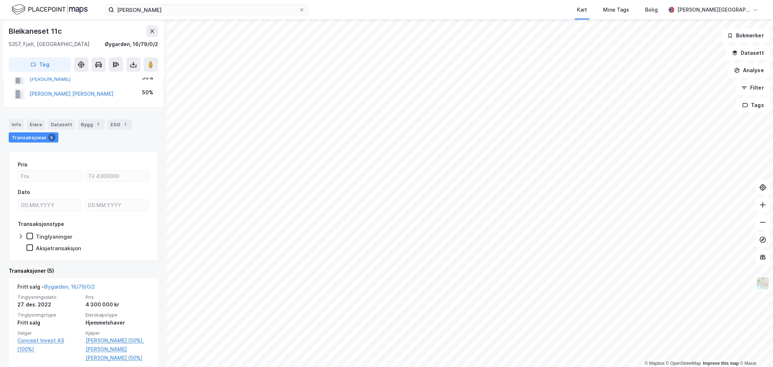
scroll to position [125, 0]
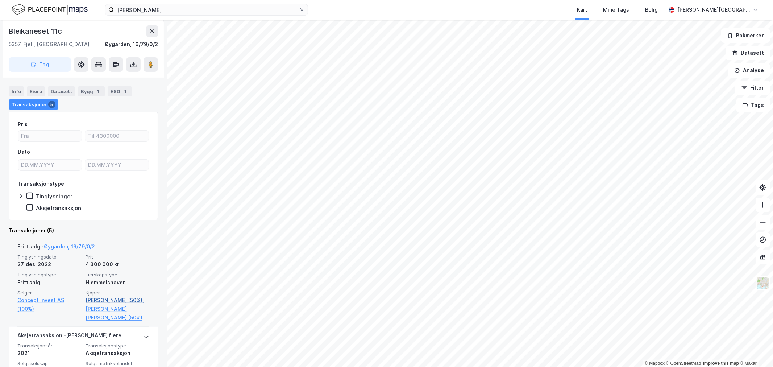
click at [101, 298] on link "[PERSON_NAME] (50%)," at bounding box center [118, 300] width 64 height 9
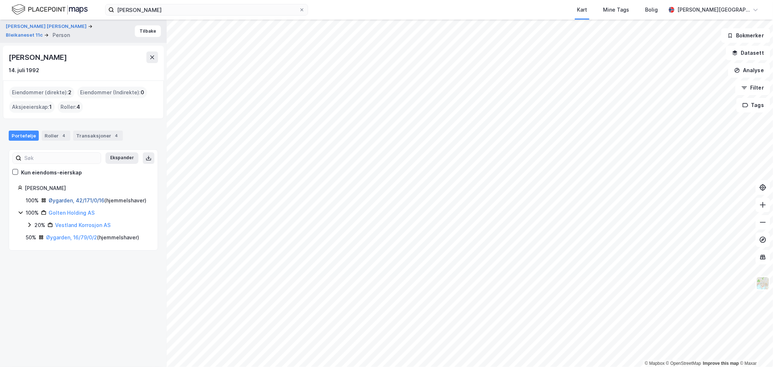
click at [70, 201] on link "Øygarden, 42/171/0/16" at bounding box center [77, 200] width 56 height 6
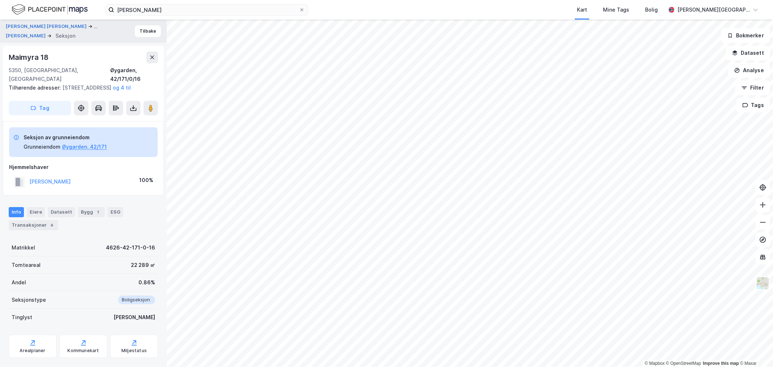
scroll to position [14, 0]
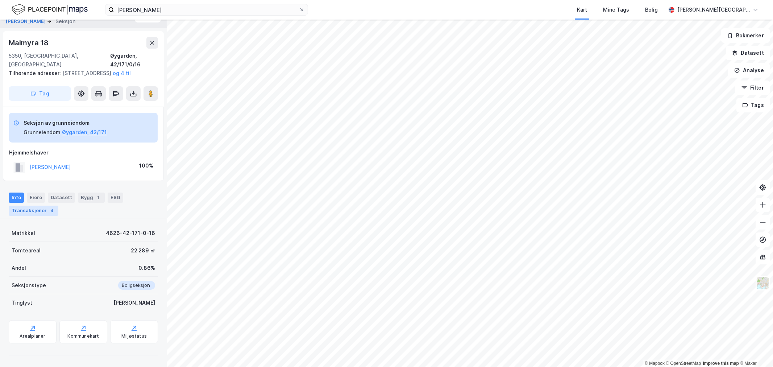
click at [41, 212] on div "Transaksjoner 4" at bounding box center [34, 211] width 50 height 10
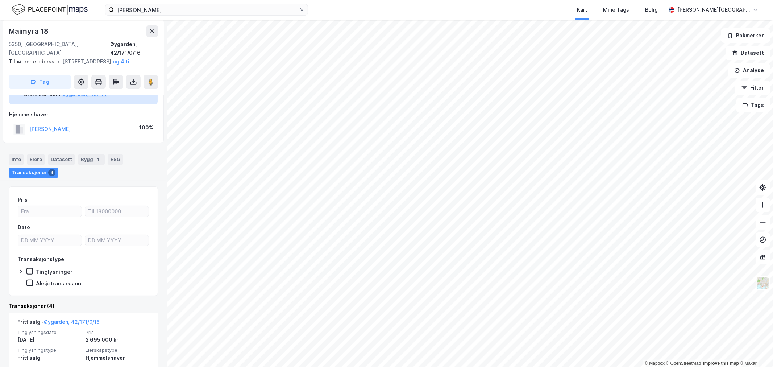
scroll to position [47, 0]
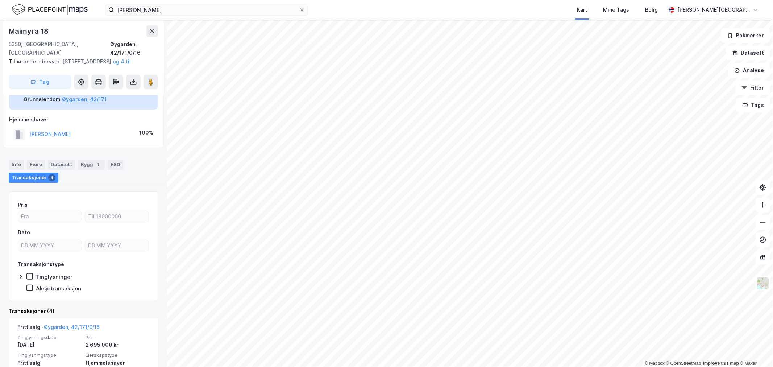
click at [45, 179] on div "Transaksjoner 4" at bounding box center [34, 178] width 50 height 10
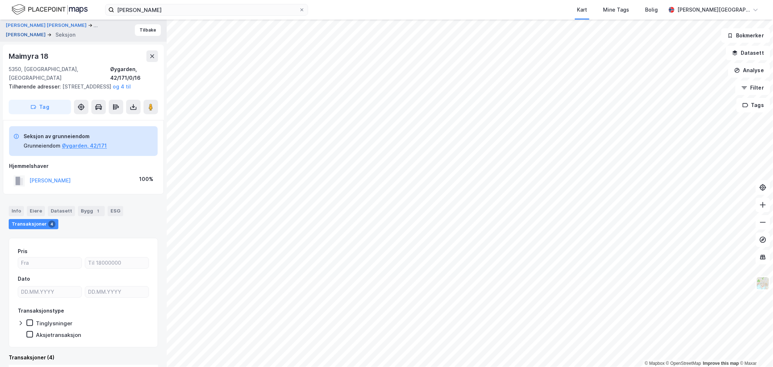
scroll to position [0, 0]
click at [40, 26] on button "[PERSON_NAME] [PERSON_NAME]" at bounding box center [47, 26] width 82 height 9
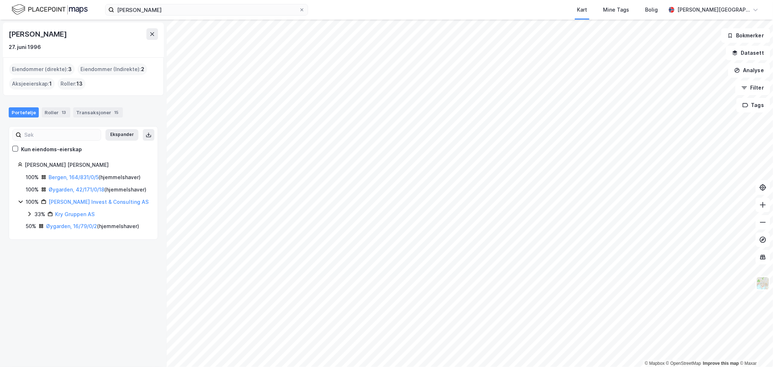
click at [42, 33] on div "[PERSON_NAME]" at bounding box center [38, 34] width 59 height 12
click at [74, 177] on link "Bergen, 164/831/0/5" at bounding box center [74, 177] width 50 height 6
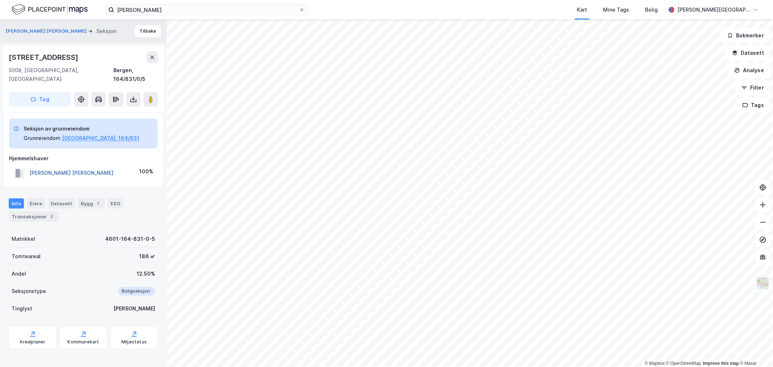
click at [0, 0] on button "[PERSON_NAME] [PERSON_NAME]" at bounding box center [0, 0] width 0 height 0
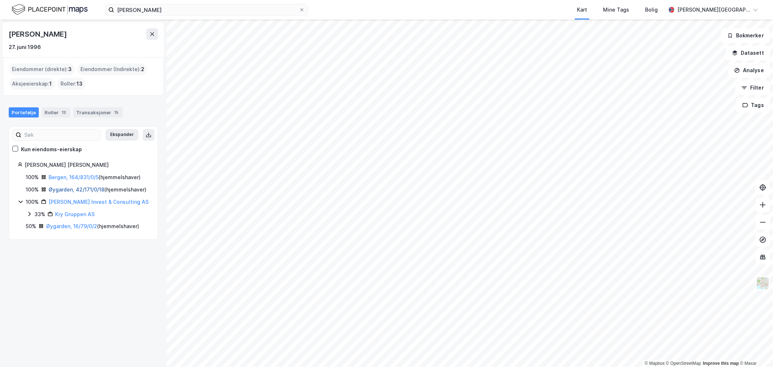
click at [76, 191] on link "Øygarden, 42/171/0/18" at bounding box center [77, 189] width 56 height 6
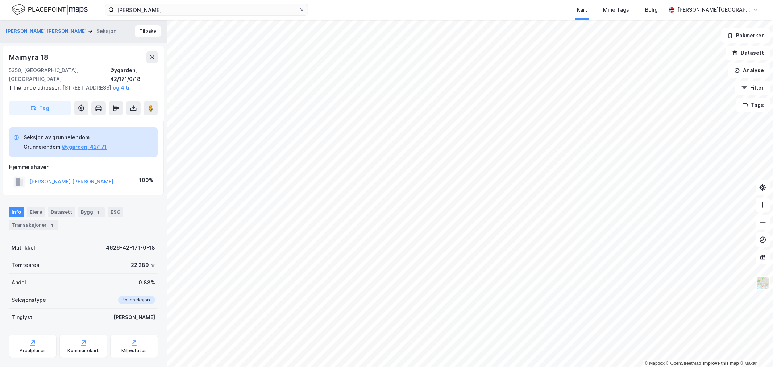
scroll to position [0, 0]
click at [48, 224] on div "4" at bounding box center [51, 224] width 7 height 7
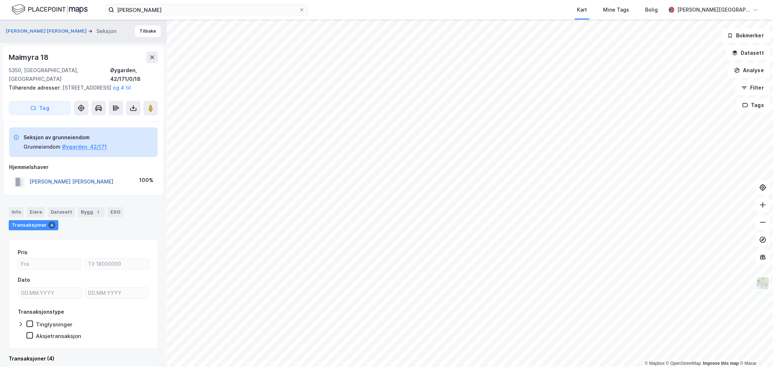
click at [0, 0] on button "[PERSON_NAME] [PERSON_NAME]" at bounding box center [0, 0] width 0 height 0
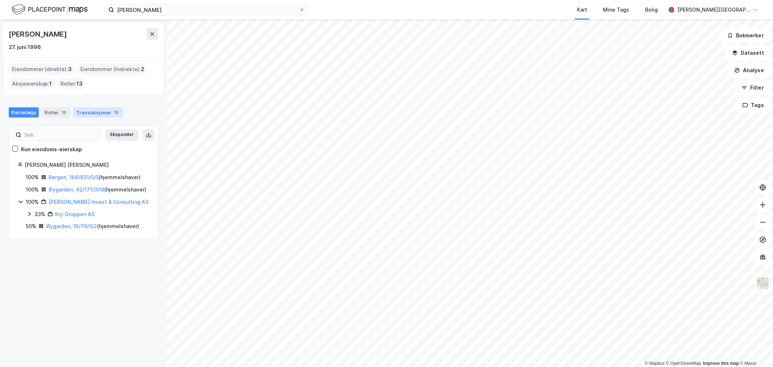
click at [88, 111] on div "Transaksjoner 15" at bounding box center [98, 112] width 50 height 10
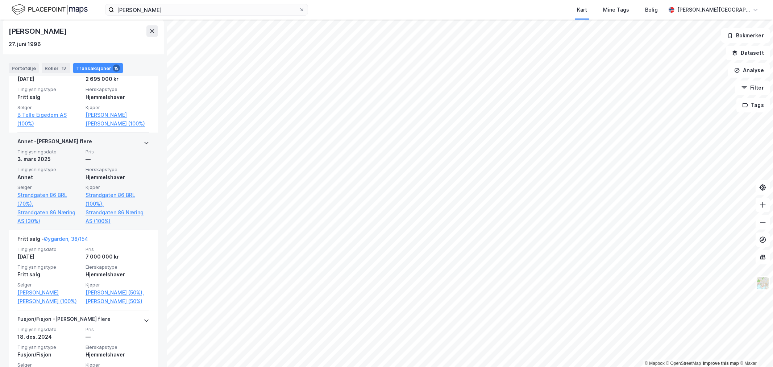
scroll to position [362, 0]
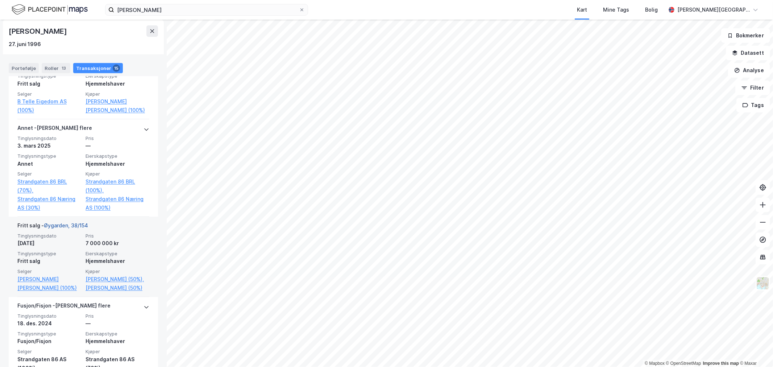
click at [71, 227] on link "Øygarden, 38/154" at bounding box center [66, 225] width 44 height 6
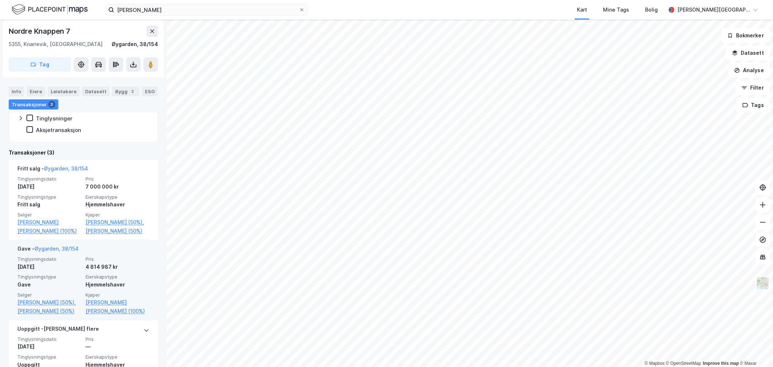
scroll to position [154, 0]
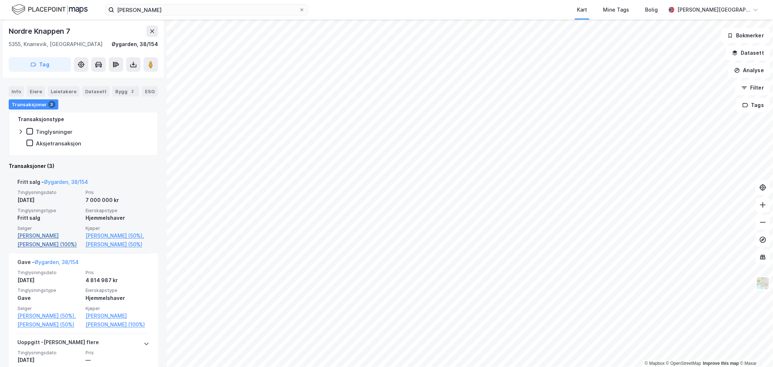
click at [59, 237] on link "[PERSON_NAME] [PERSON_NAME] (100%)" at bounding box center [49, 239] width 64 height 17
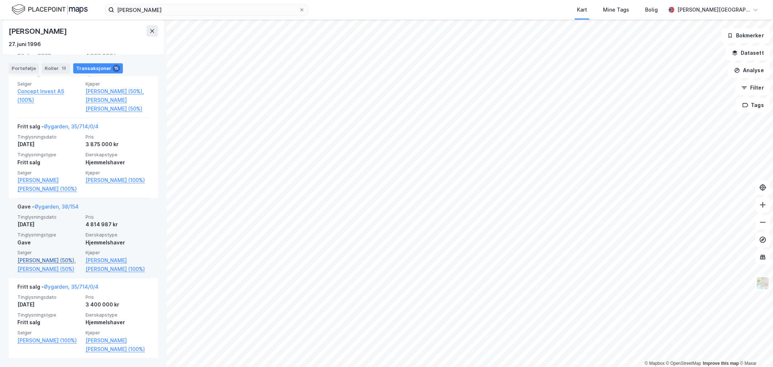
scroll to position [1119, 0]
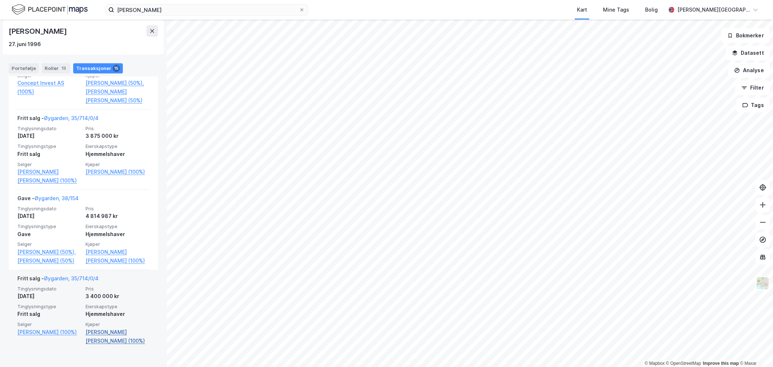
click at [96, 344] on link "[PERSON_NAME] [PERSON_NAME] (100%)" at bounding box center [118, 336] width 64 height 17
click at [99, 339] on link "[PERSON_NAME] [PERSON_NAME] (100%)" at bounding box center [118, 336] width 64 height 17
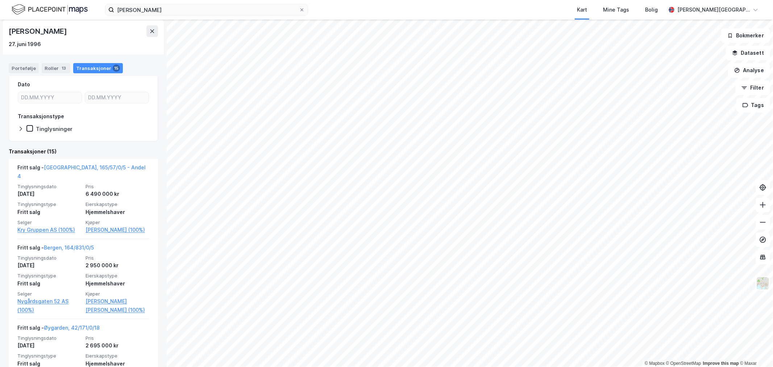
scroll to position [0, 0]
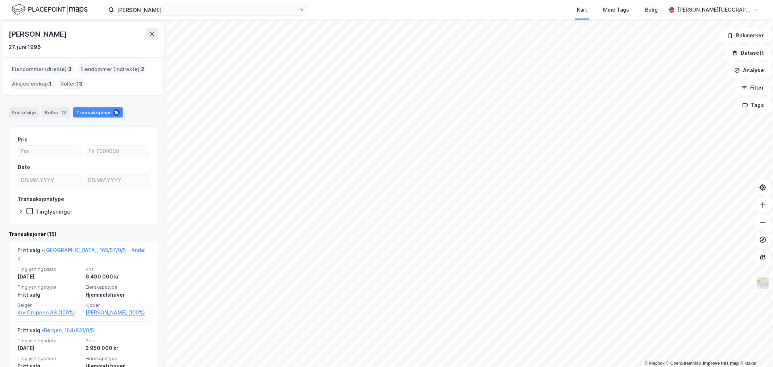
click at [34, 34] on div "[PERSON_NAME]" at bounding box center [38, 34] width 59 height 12
click at [28, 16] on div "[PERSON_NAME] Kart Mine Tags Bolig [PERSON_NAME][GEOGRAPHIC_DATA]" at bounding box center [386, 10] width 773 height 20
click at [30, 14] on img at bounding box center [50, 9] width 76 height 13
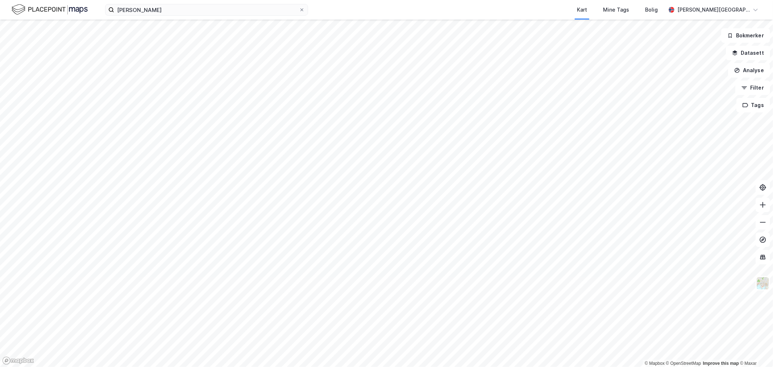
click at [20, 14] on img at bounding box center [50, 9] width 76 height 13
